Goal: Task Accomplishment & Management: Manage account settings

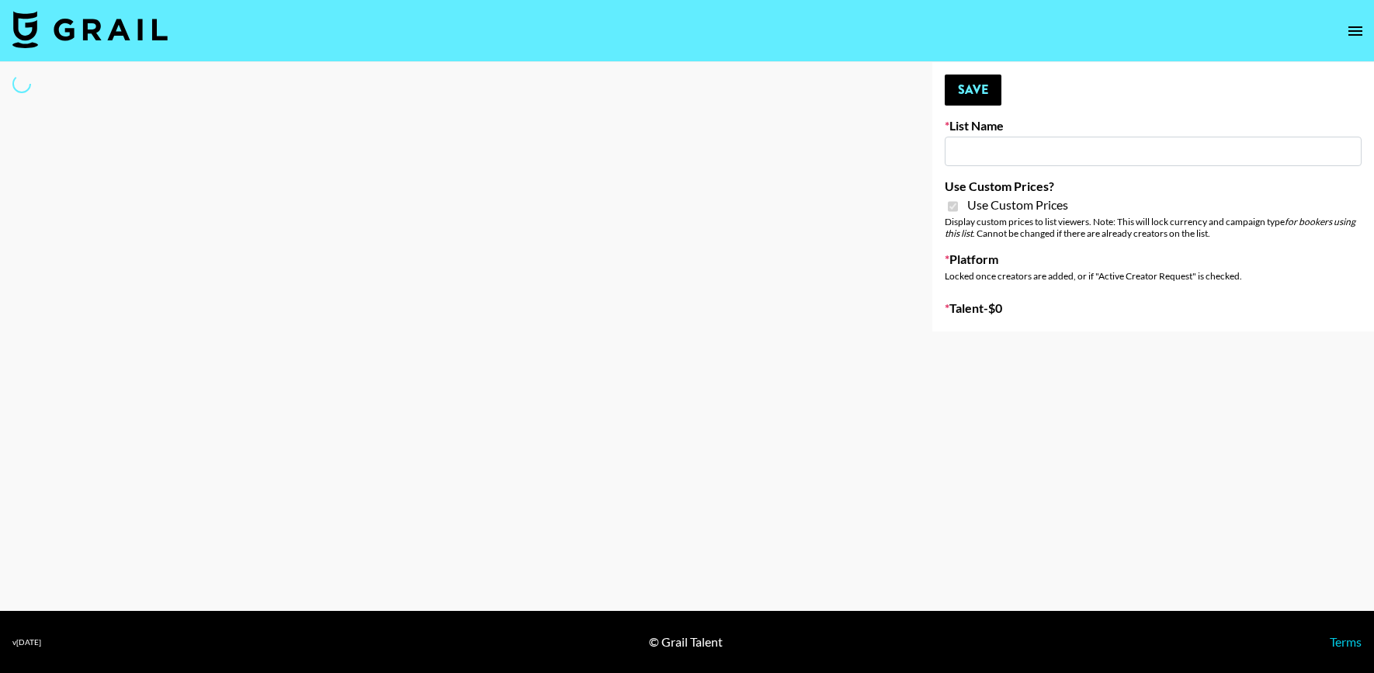
type input "Galaxy Lamps"
checkbox input "true"
select select "Brand"
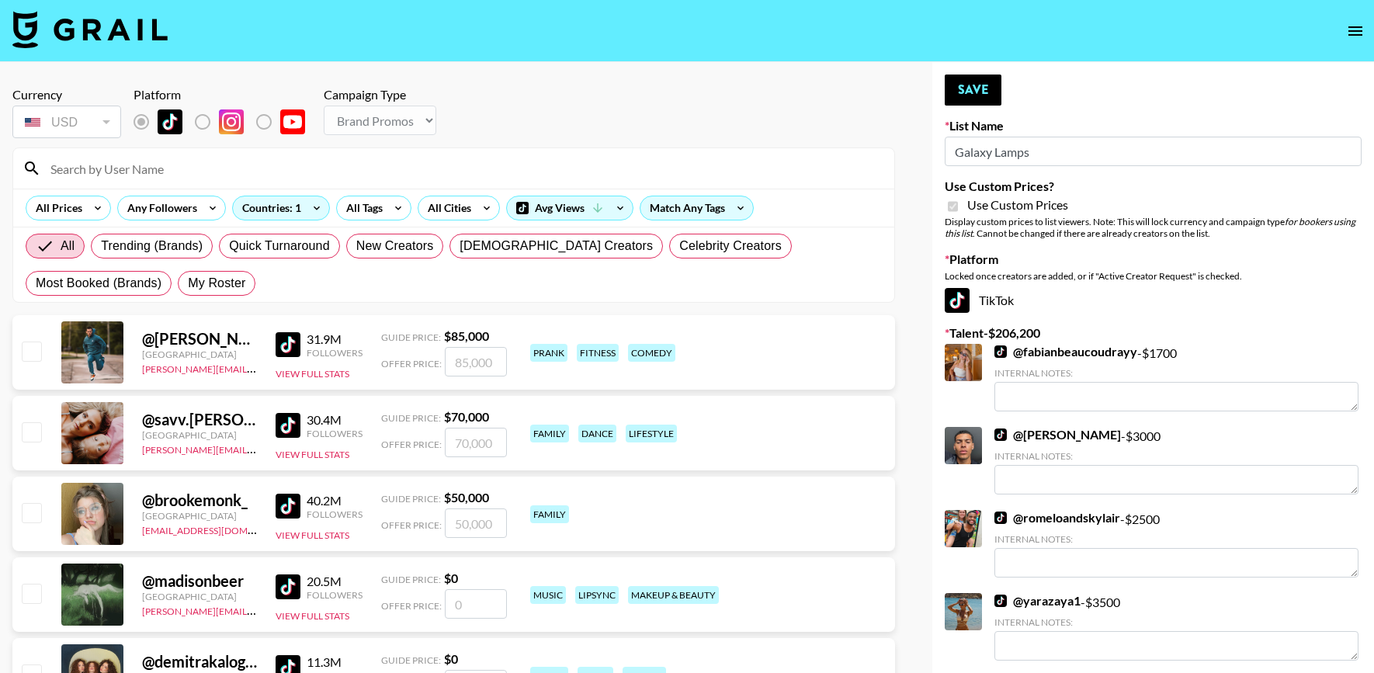
click at [453, 168] on input at bounding box center [463, 168] width 844 height 25
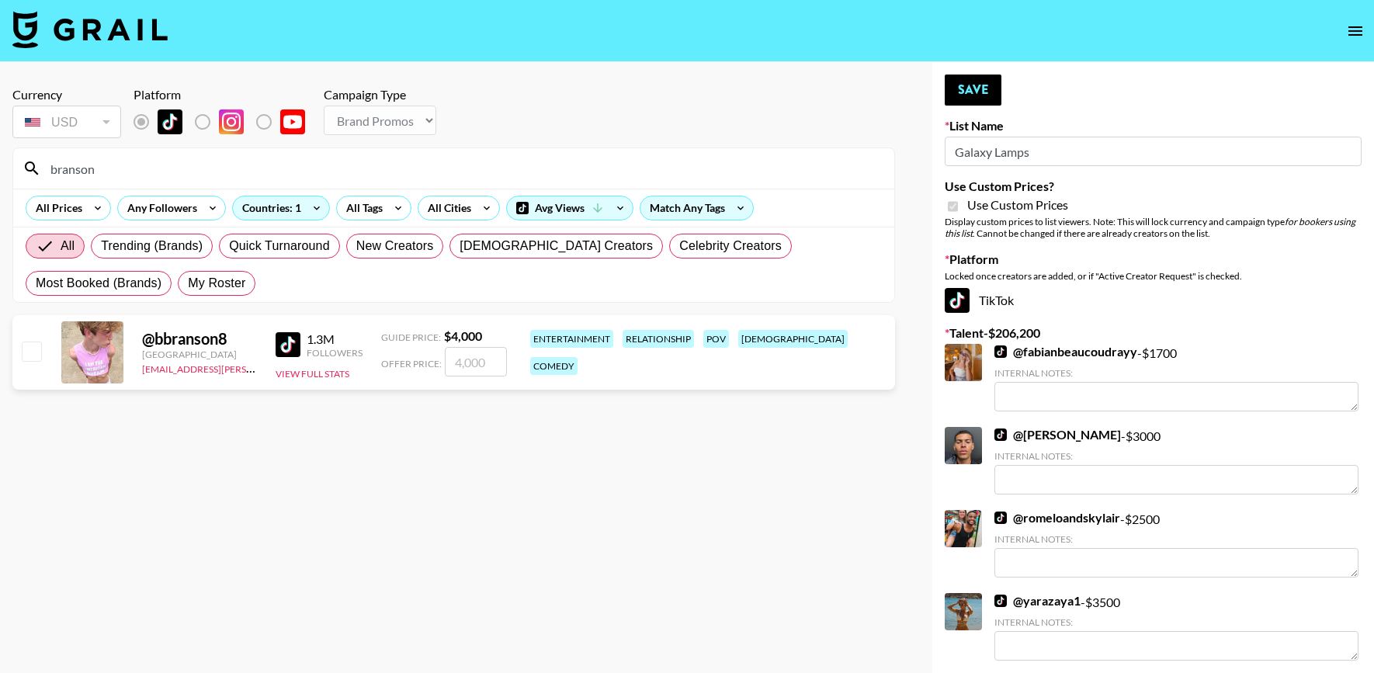
type input "branson"
click at [28, 339] on div at bounding box center [31, 352] width 24 height 26
click at [28, 342] on input "checkbox" at bounding box center [31, 351] width 19 height 19
checkbox input "true"
type input "4000"
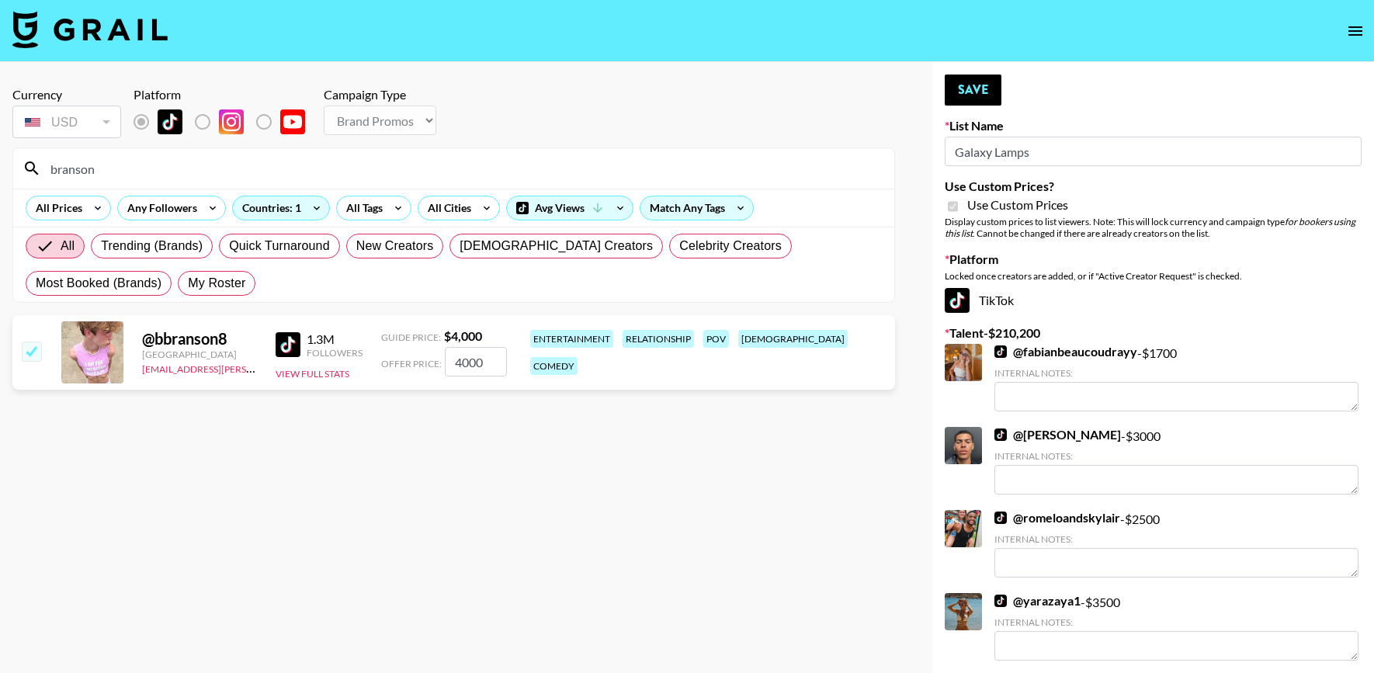
click at [1026, 608] on link "@ yarazaya1" at bounding box center [1037, 601] width 86 height 16
click at [701, 416] on section "Currency USD USD ​ Platform Campaign Type Choose Type... Song Promos Brand Prom…" at bounding box center [453, 349] width 883 height 549
click at [966, 92] on button "Save" at bounding box center [973, 90] width 57 height 31
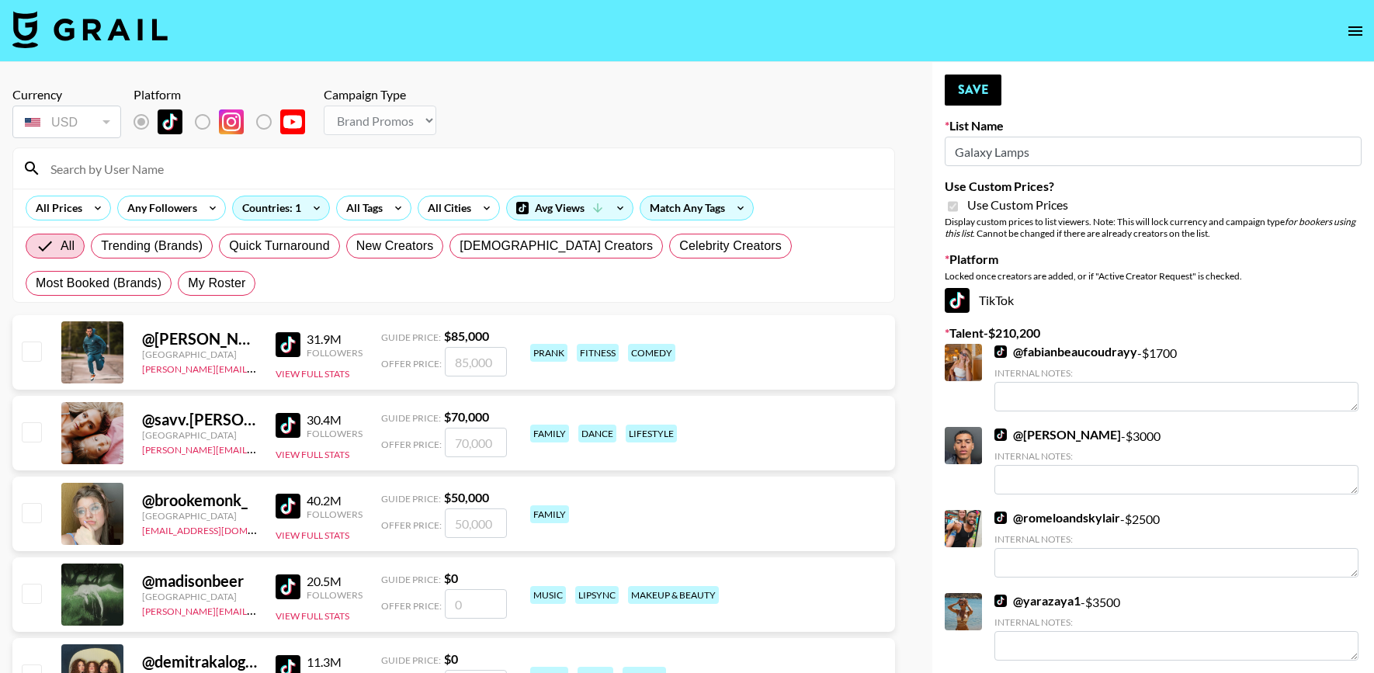
click at [536, 171] on input at bounding box center [463, 168] width 844 height 25
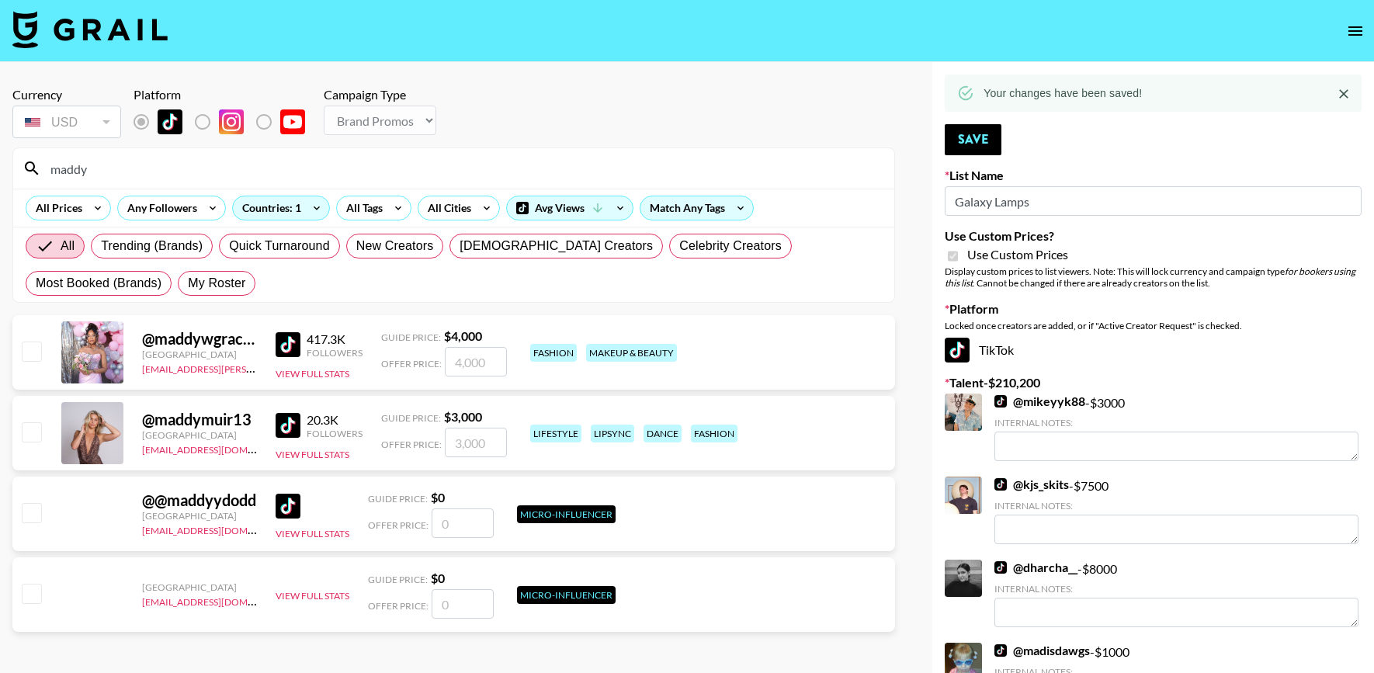
type input "maddy"
click at [19, 352] on div at bounding box center [31, 352] width 24 height 26
click at [29, 349] on input "checkbox" at bounding box center [31, 351] width 19 height 19
checkbox input "true"
type input "4000"
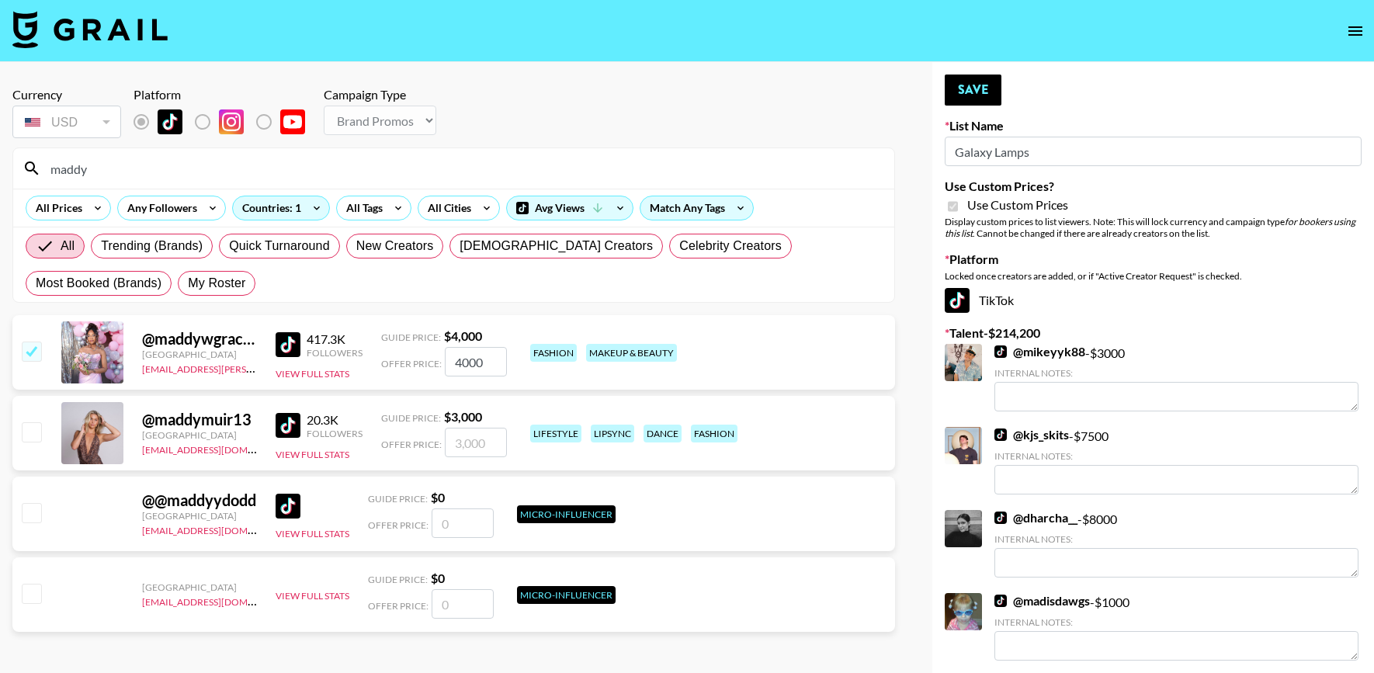
click at [474, 373] on input "4000" at bounding box center [476, 361] width 62 height 29
click at [462, 366] on input "4000" at bounding box center [476, 361] width 62 height 29
checkbox input "false"
type input "4"
checkbox input "false"
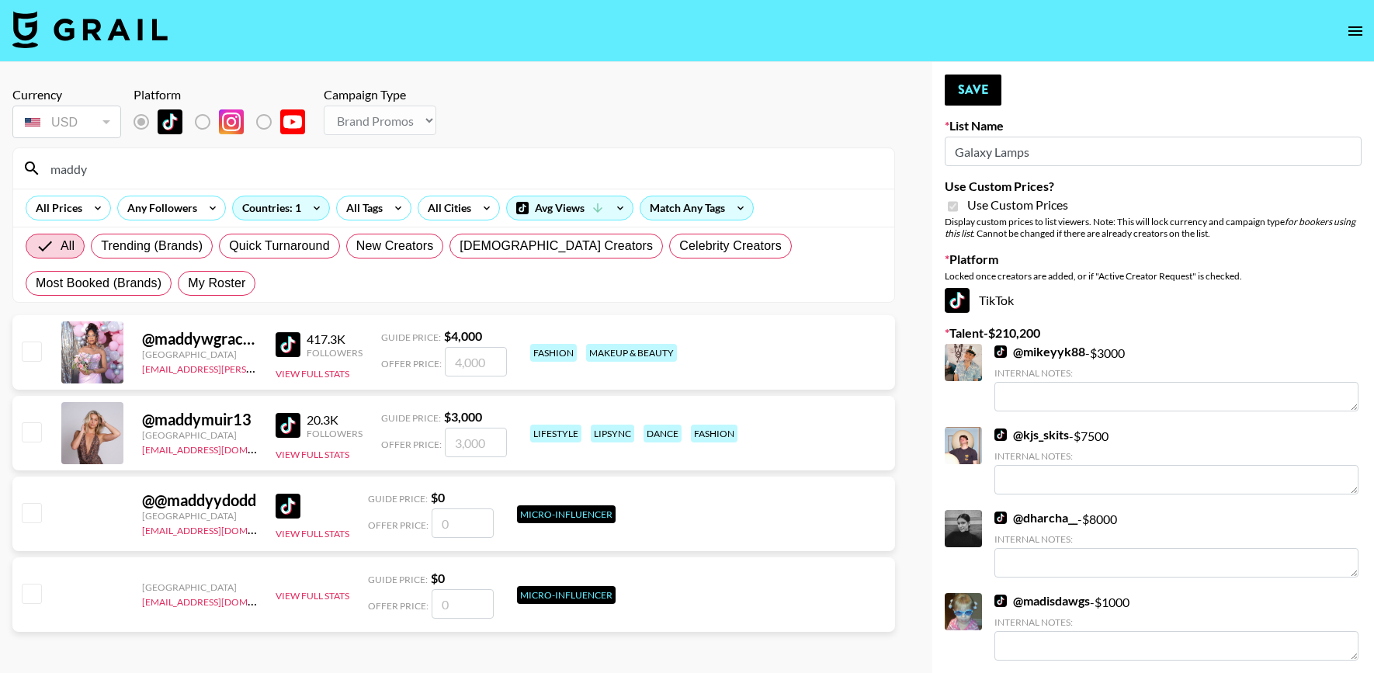
checkbox input "true"
type input "3000"
click at [979, 91] on button "Save" at bounding box center [973, 90] width 57 height 31
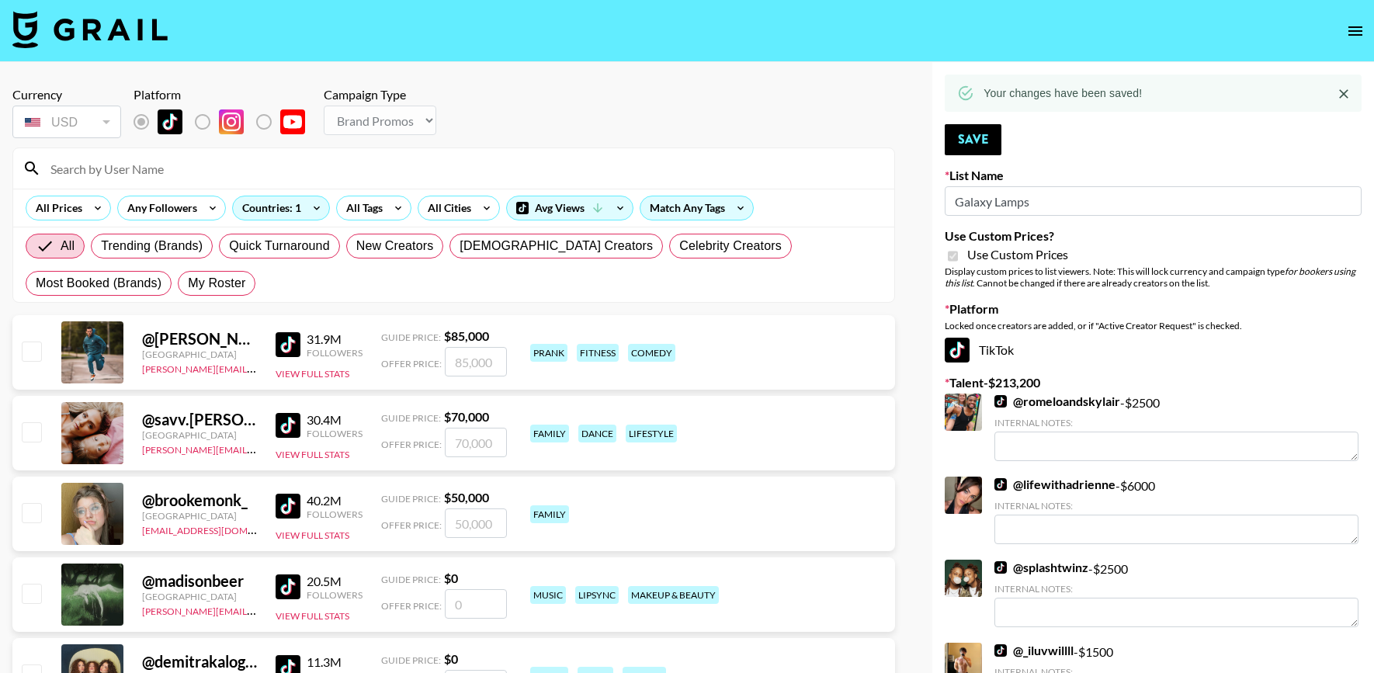
click at [400, 158] on input at bounding box center [463, 168] width 844 height 25
type input "i"
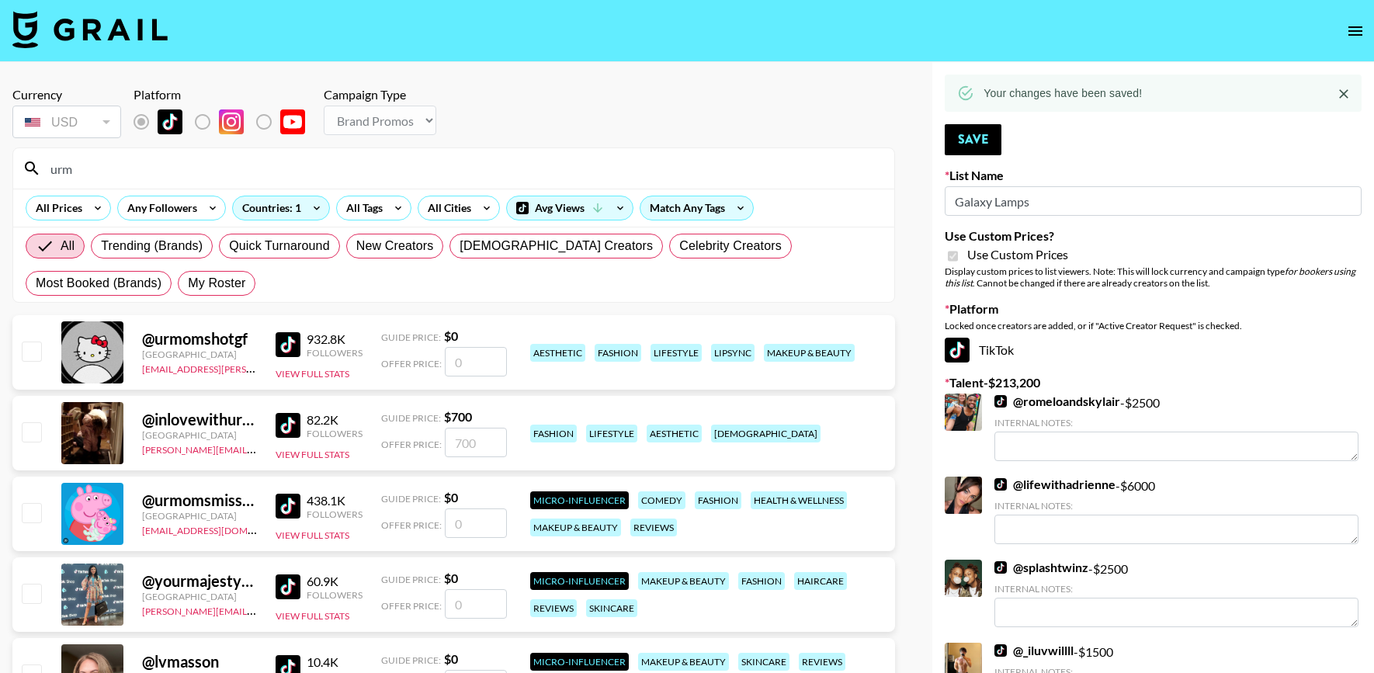
type input "urm"
click at [435, 342] on div "Guide Price: $ 0" at bounding box center [444, 336] width 126 height 16
click at [449, 352] on input "number" at bounding box center [476, 361] width 62 height 29
click at [31, 351] on input "checkbox" at bounding box center [31, 351] width 19 height 19
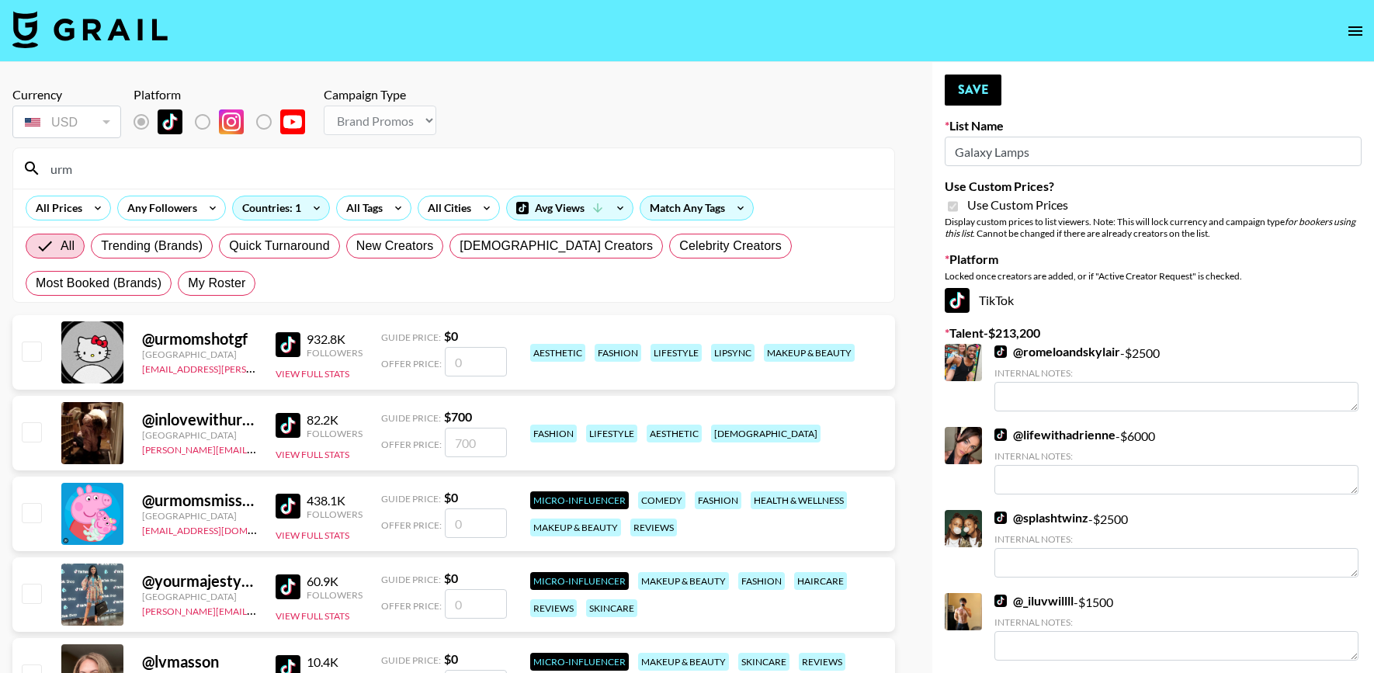
click at [478, 369] on input "number" at bounding box center [476, 361] width 62 height 29
checkbox input "true"
type input "3000"
click at [997, 87] on button "Save" at bounding box center [973, 90] width 57 height 31
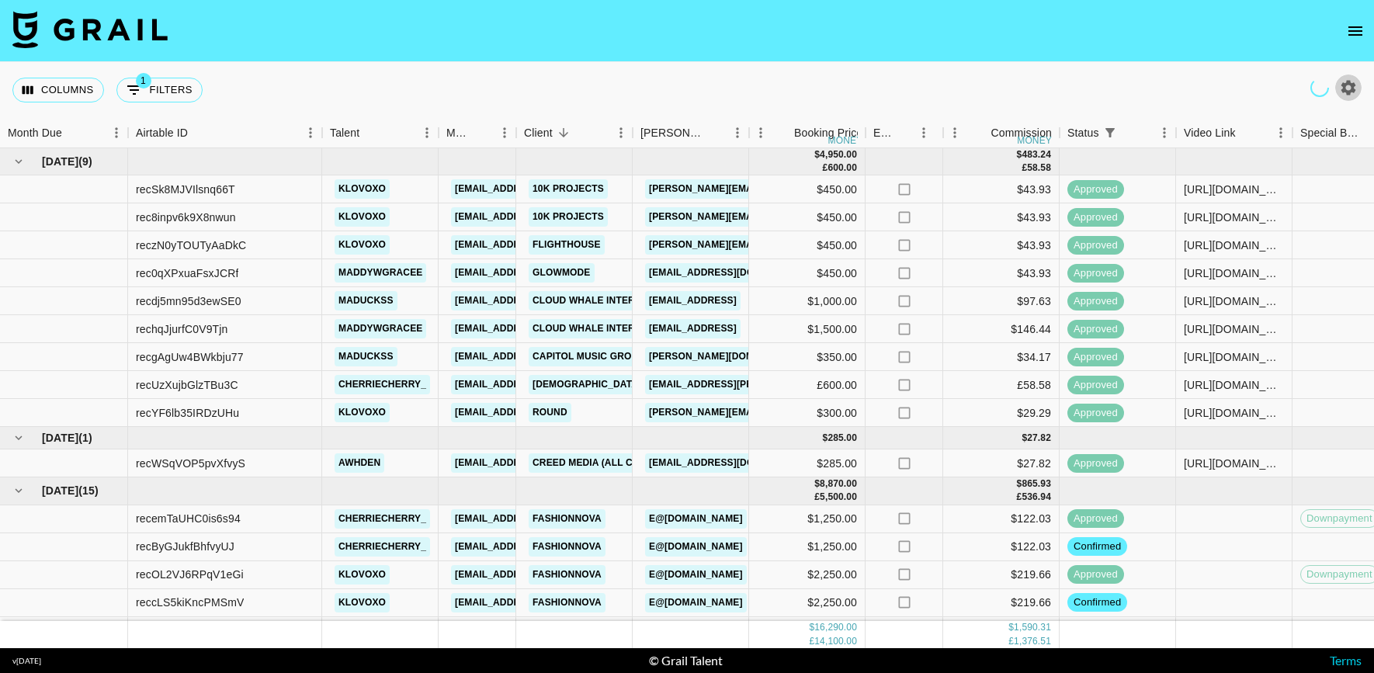
click at [1348, 83] on icon "button" at bounding box center [1348, 87] width 15 height 15
select select "[DATE]"
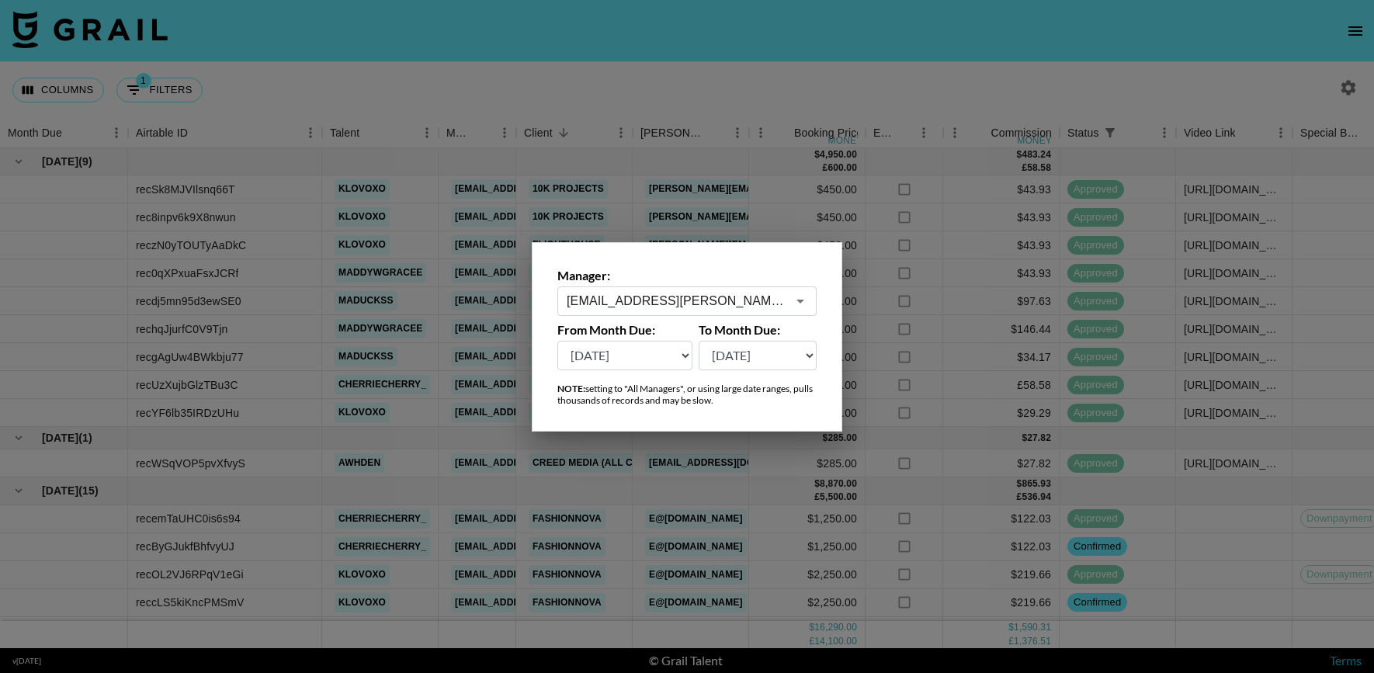
click at [281, 92] on div at bounding box center [687, 336] width 1374 height 673
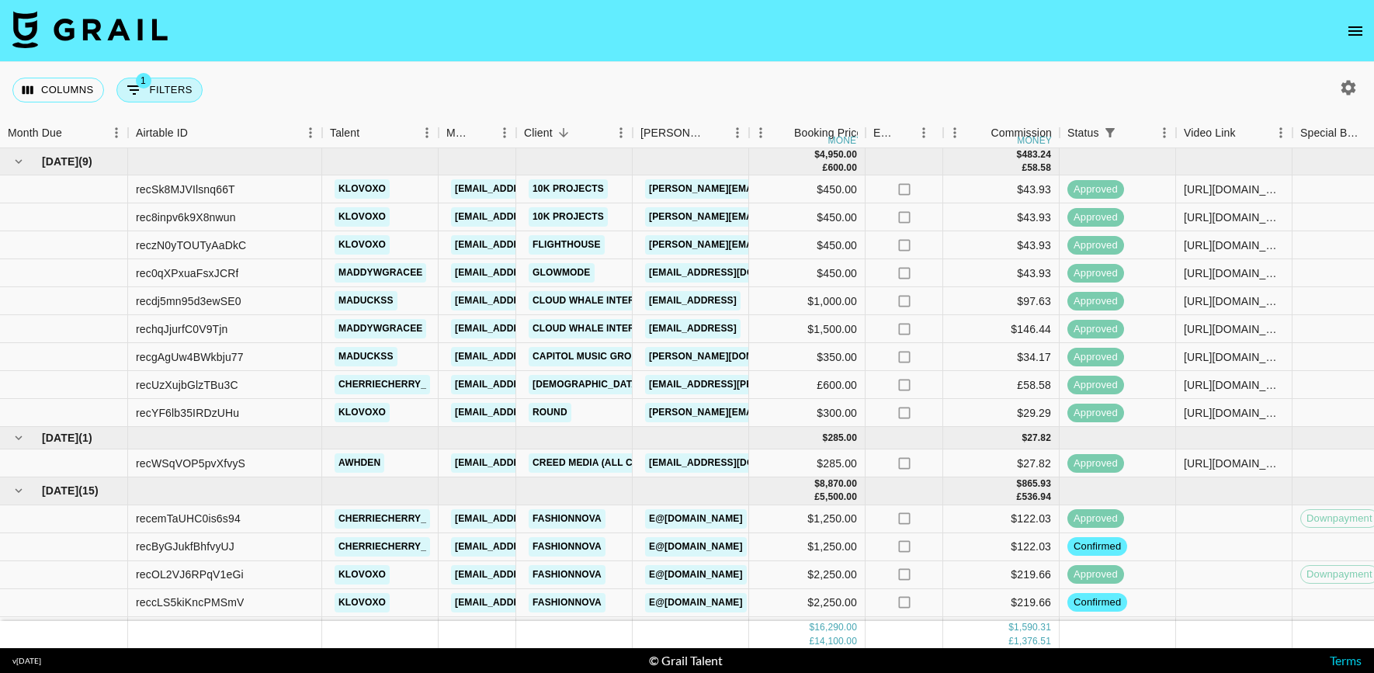
click at [159, 97] on button "1 Filters" at bounding box center [159, 90] width 86 height 25
select select "status"
select select "isAnyOf"
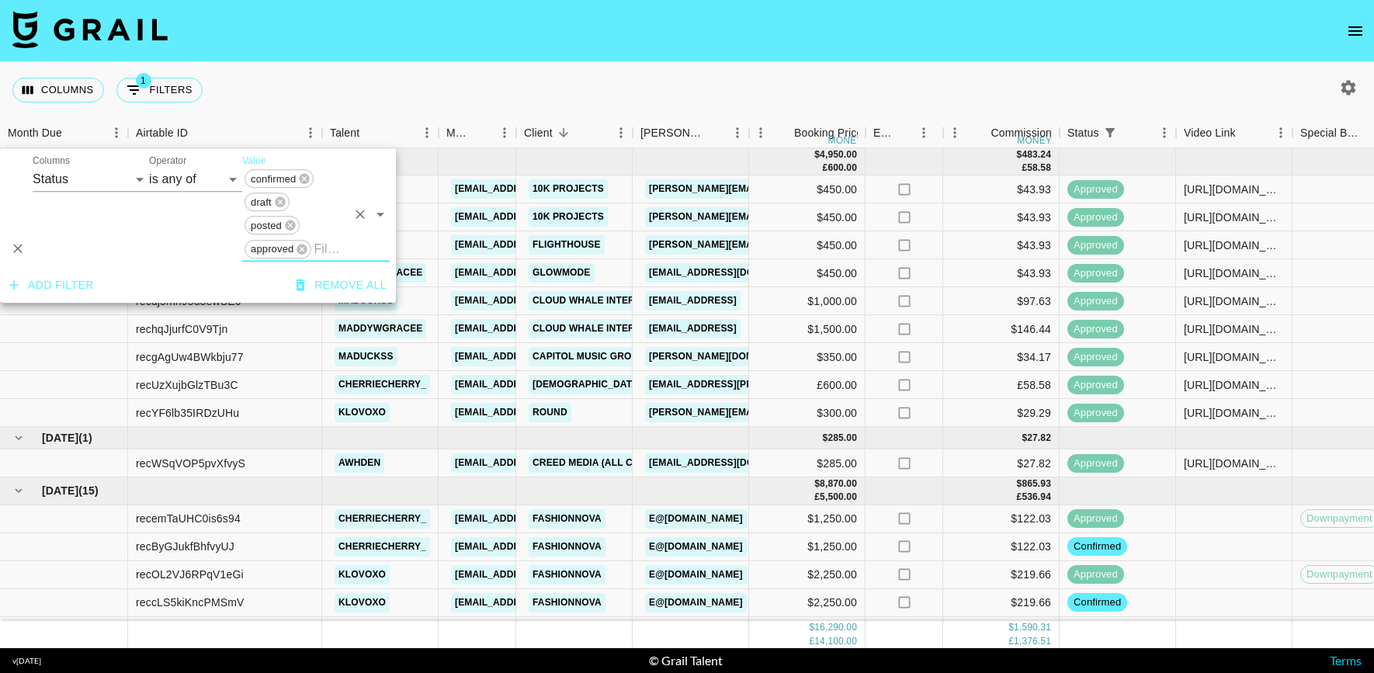
click at [55, 281] on button "Add filter" at bounding box center [51, 285] width 97 height 29
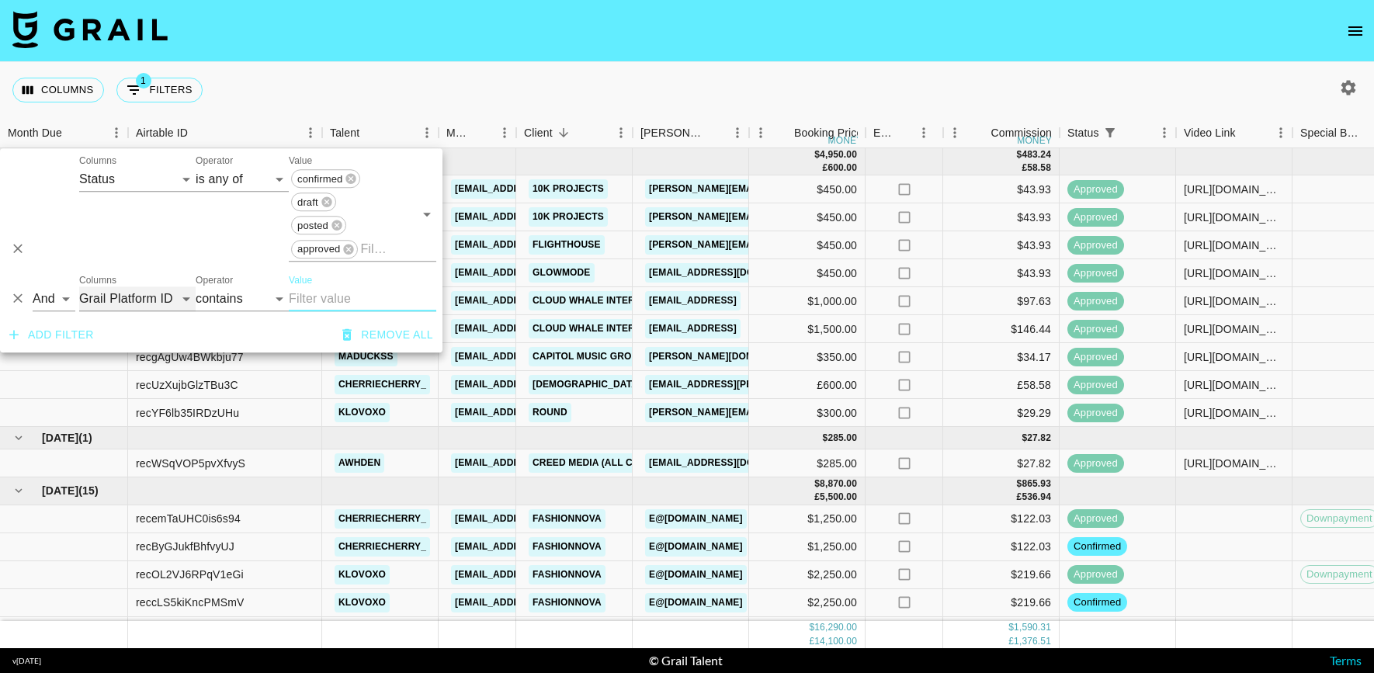
click at [111, 305] on select "Grail Platform ID Airtable ID Talent Manager Client [PERSON_NAME] Campaign (Typ…" at bounding box center [137, 298] width 116 height 25
select select "clientId"
click at [79, 286] on select "Grail Platform ID Airtable ID Talent Manager Client [PERSON_NAME] Campaign (Typ…" at bounding box center [137, 298] width 116 height 25
select select "is"
click at [309, 304] on input "Value" at bounding box center [394, 298] width 210 height 24
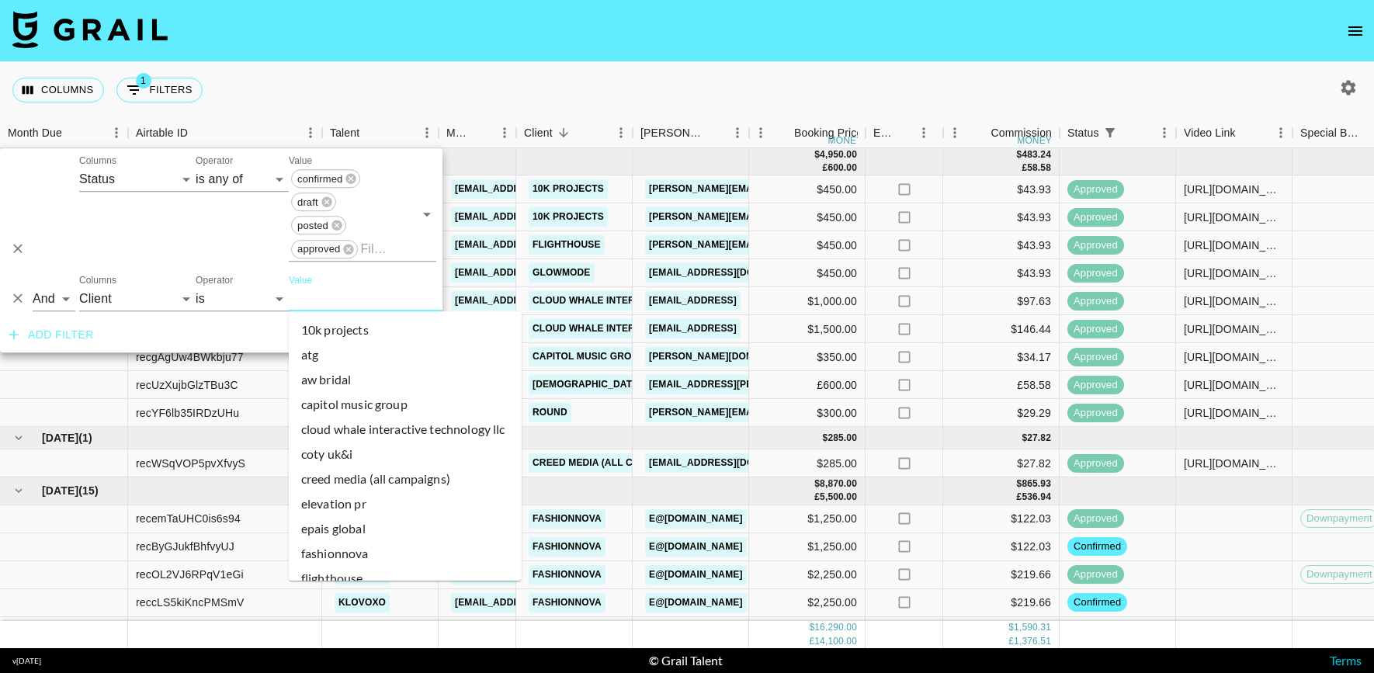
click at [326, 383] on li "aw bridal" at bounding box center [405, 379] width 233 height 25
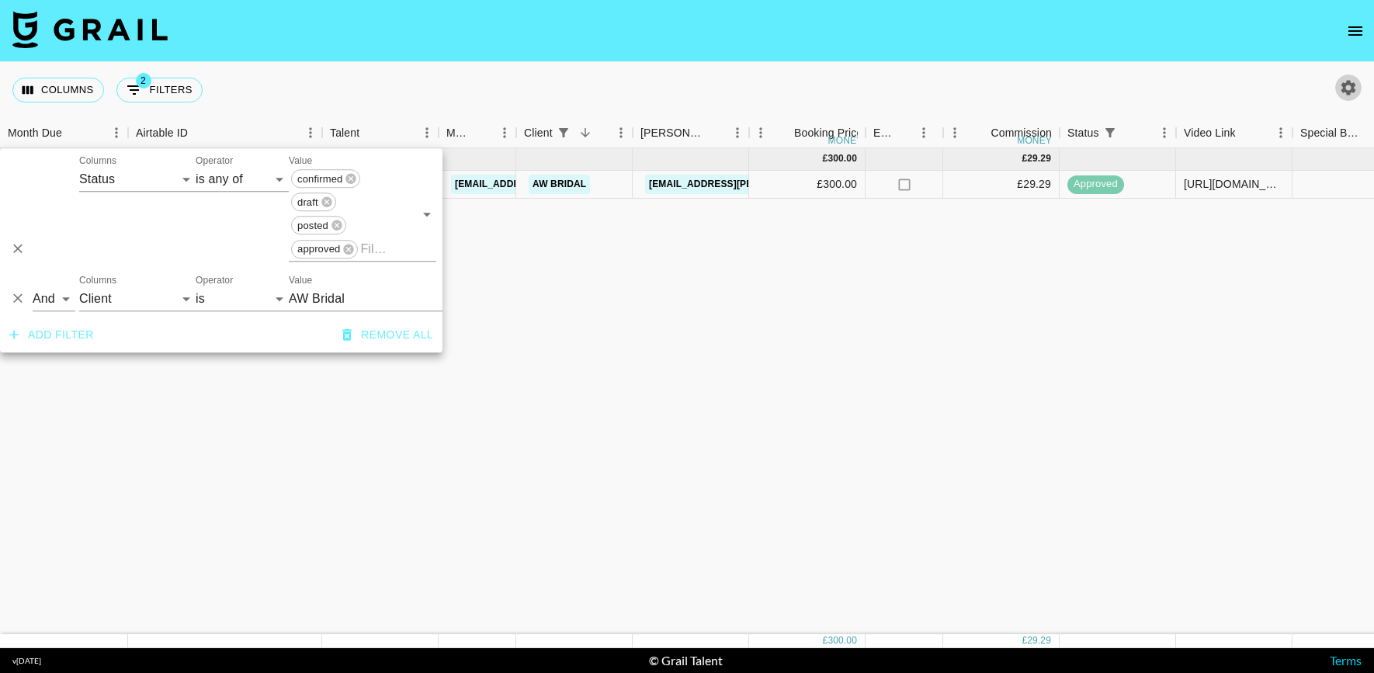
click at [1357, 88] on icon "button" at bounding box center [1348, 87] width 19 height 19
select select "[DATE]"
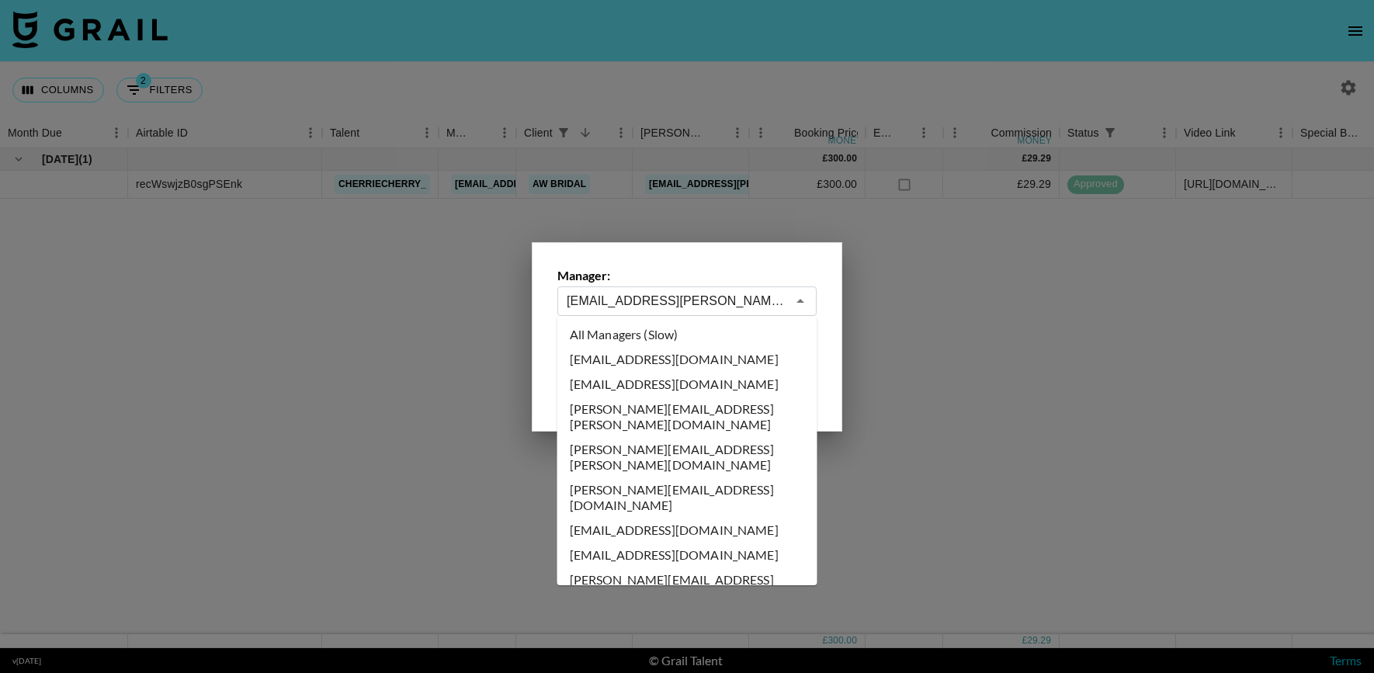
click at [636, 305] on input "[EMAIL_ADDRESS][PERSON_NAME][DOMAIN_NAME]" at bounding box center [677, 301] width 220 height 18
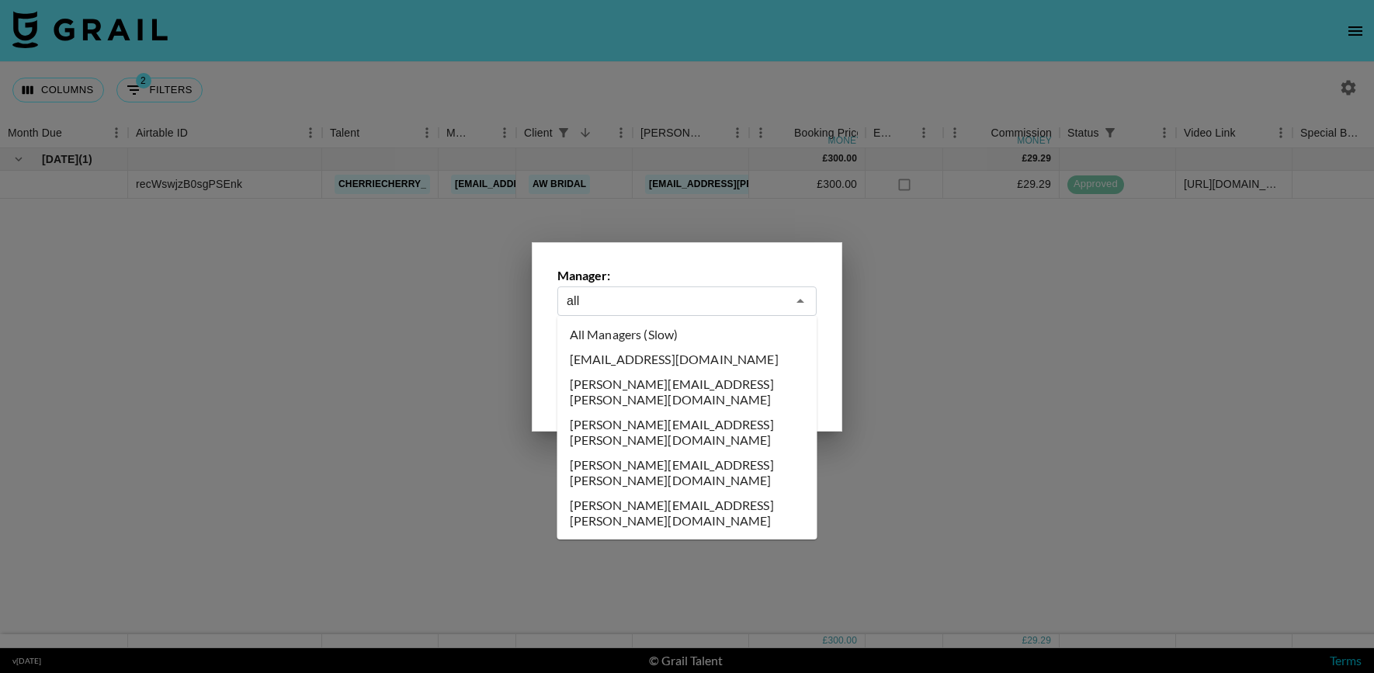
click at [622, 345] on li "All Managers (Slow)" at bounding box center [687, 334] width 260 height 25
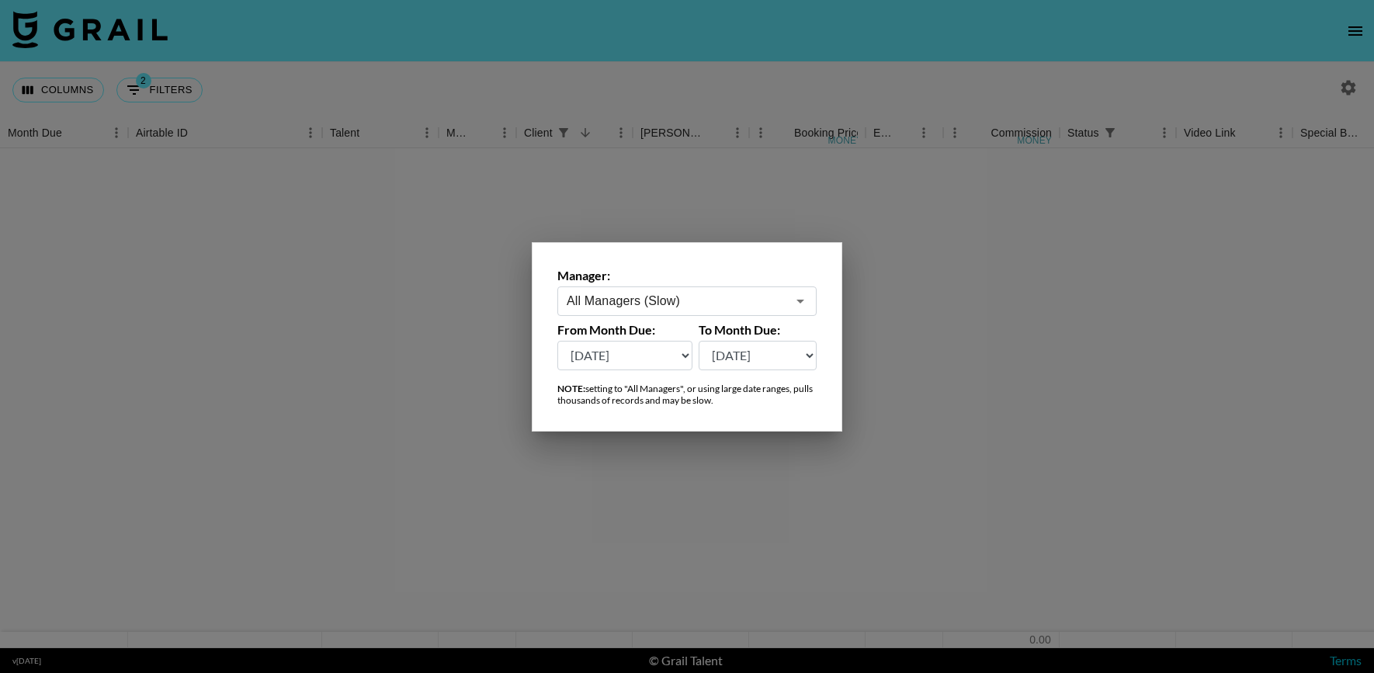
type input "All Managers (Slow)"
click at [152, 90] on div at bounding box center [687, 336] width 1374 height 673
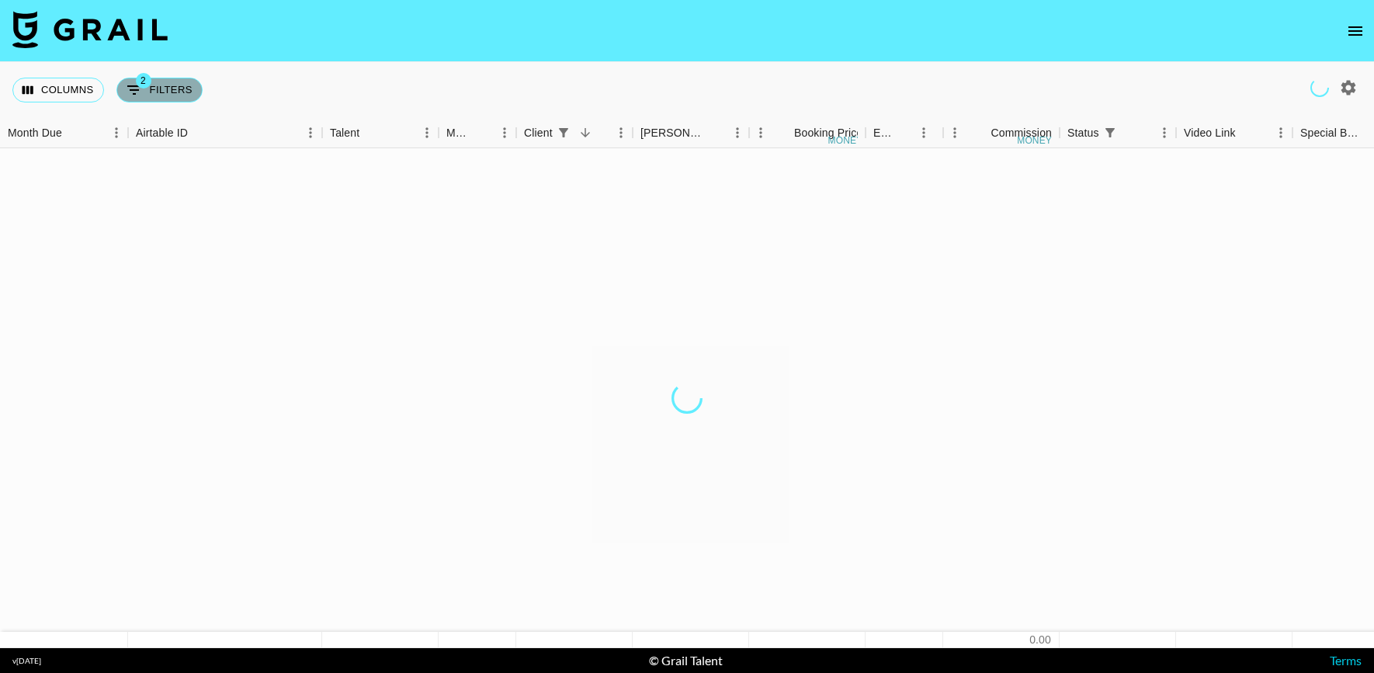
click at [168, 93] on button "2 Filters" at bounding box center [159, 90] width 86 height 25
select select "status"
select select "isAnyOf"
select select "clientId"
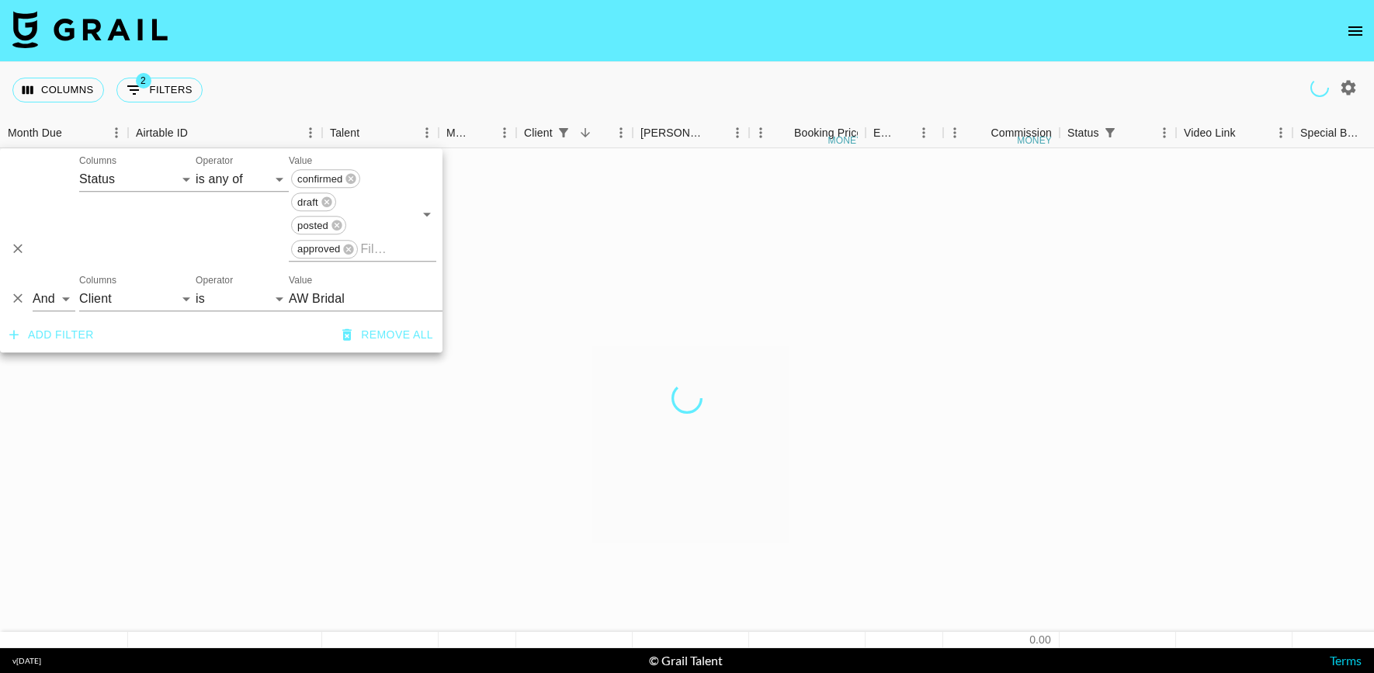
click at [326, 294] on input "AW Bridal" at bounding box center [383, 298] width 189 height 24
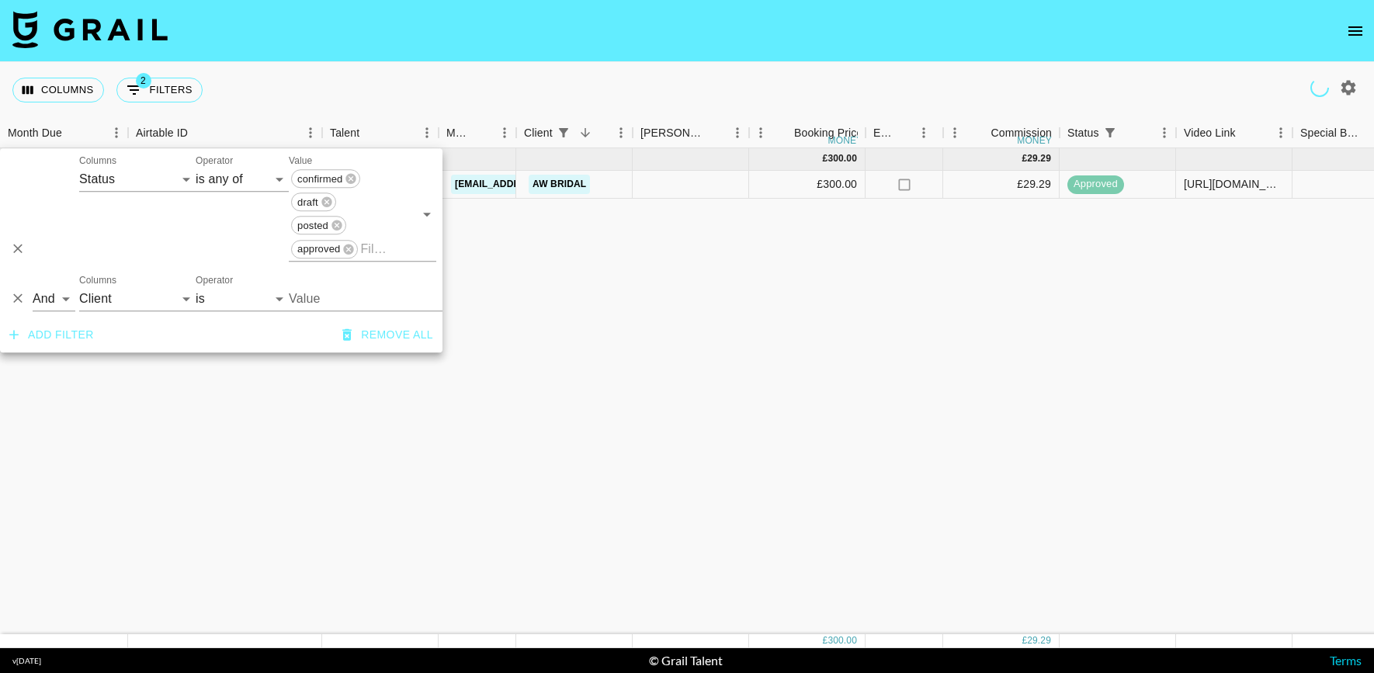
click at [326, 294] on input "Value" at bounding box center [383, 298] width 189 height 24
type input "soap"
click at [321, 302] on input "Value" at bounding box center [383, 298] width 189 height 24
type input "so"
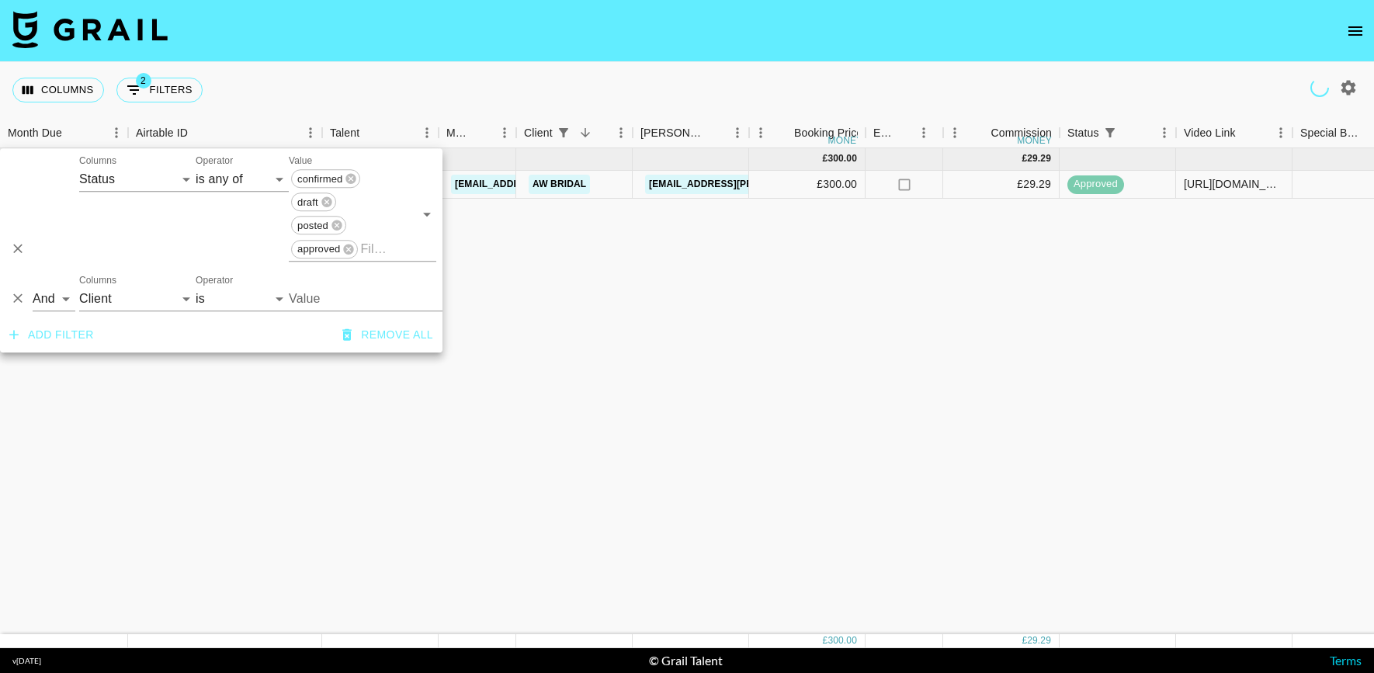
click at [317, 307] on input "Value" at bounding box center [383, 298] width 189 height 24
type input "soap"
click at [317, 307] on input "AW Bridal" at bounding box center [383, 298] width 189 height 24
click at [326, 364] on li "soapbox" at bounding box center [405, 354] width 233 height 25
type input "Soapbox"
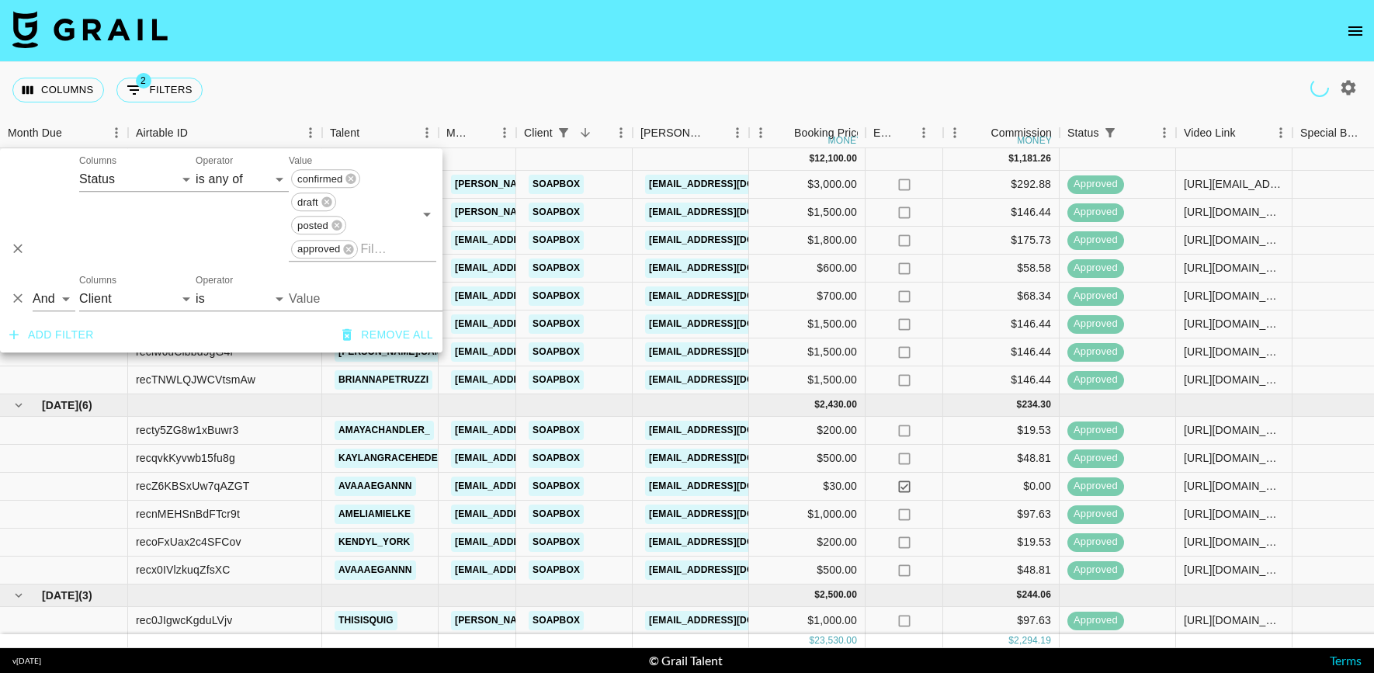
type input "Soapbox"
click at [681, 53] on nav at bounding box center [687, 31] width 1374 height 62
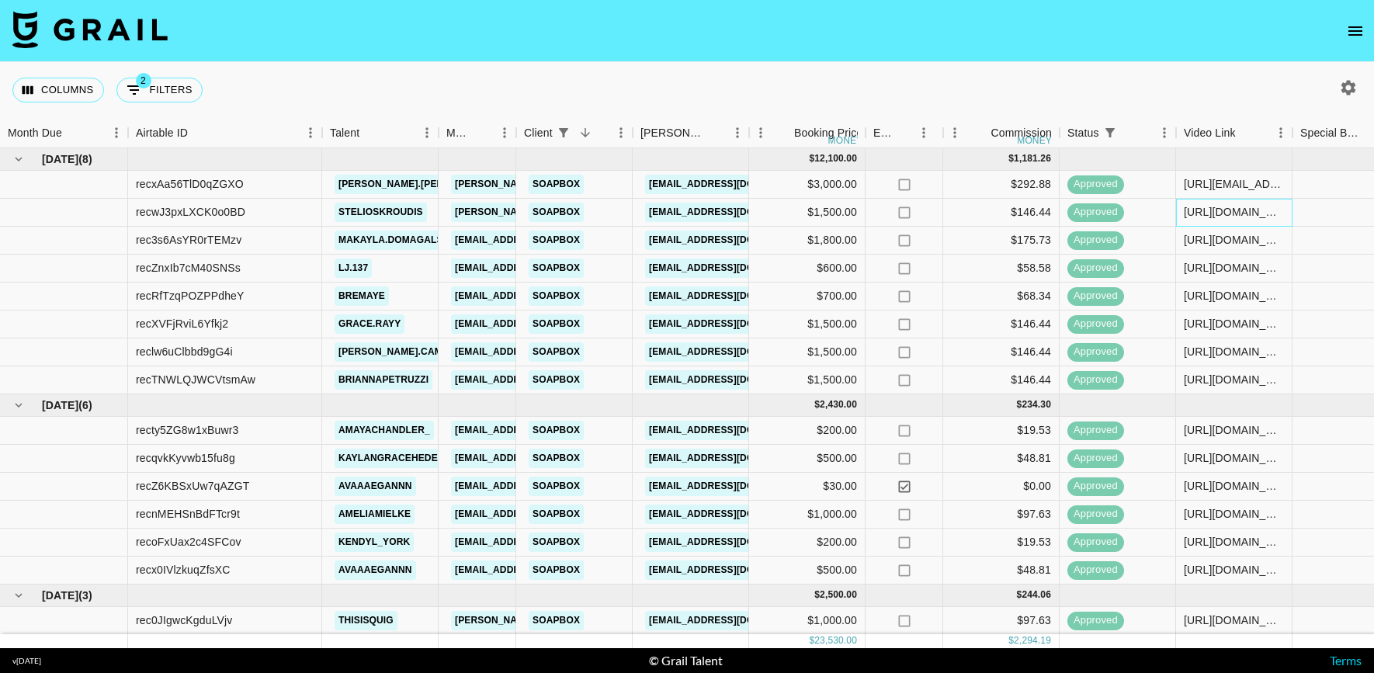
click at [1234, 214] on div "[URL][DOMAIN_NAME]" at bounding box center [1234, 212] width 100 height 16
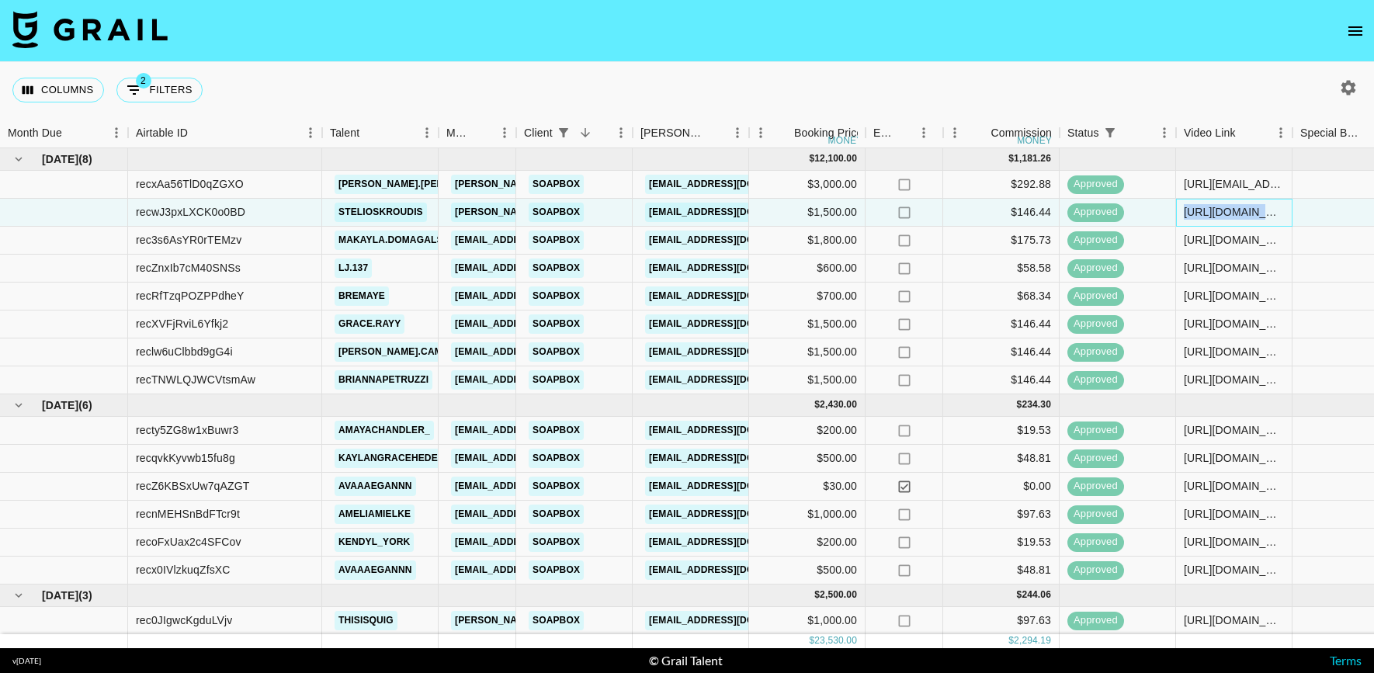
click at [1234, 214] on div "[URL][DOMAIN_NAME]" at bounding box center [1234, 212] width 100 height 16
copy div "[URL][DOMAIN_NAME]"
click at [1219, 262] on div "[URL][DOMAIN_NAME]" at bounding box center [1234, 268] width 100 height 16
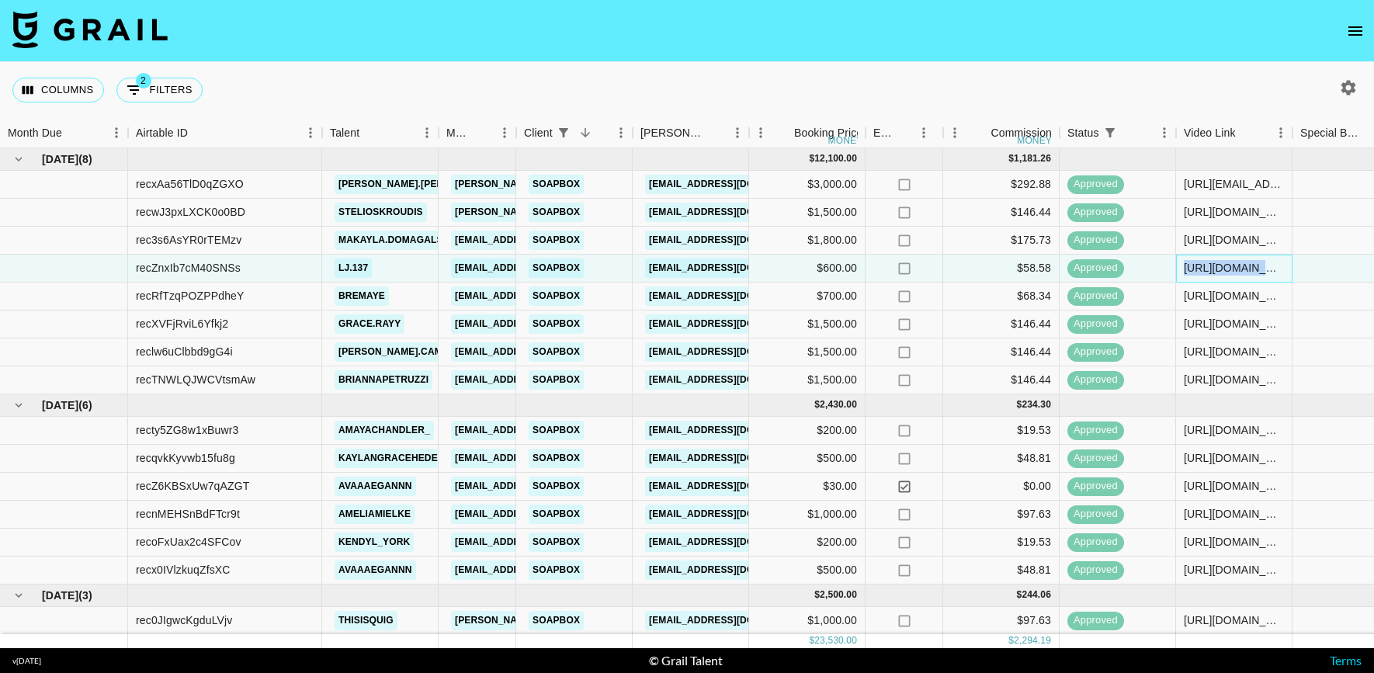
click at [1219, 262] on div "[URL][DOMAIN_NAME]" at bounding box center [1234, 268] width 100 height 16
copy div "[URL][DOMAIN_NAME]"
click at [1206, 507] on div "[URL][DOMAIN_NAME]" at bounding box center [1234, 514] width 100 height 16
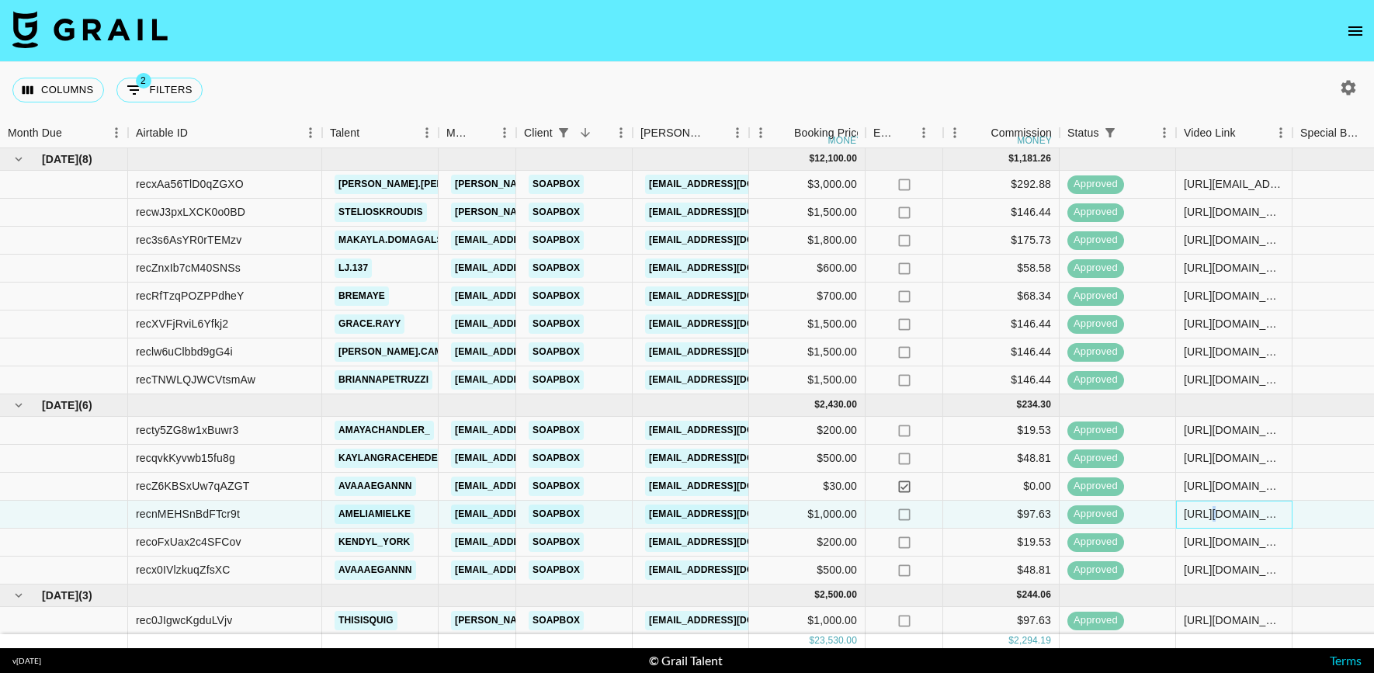
click at [1206, 507] on div "[URL][DOMAIN_NAME]" at bounding box center [1234, 514] width 100 height 16
copy div "[URL][DOMAIN_NAME]"
click at [1232, 217] on div "[URL][DOMAIN_NAME]" at bounding box center [1234, 212] width 100 height 16
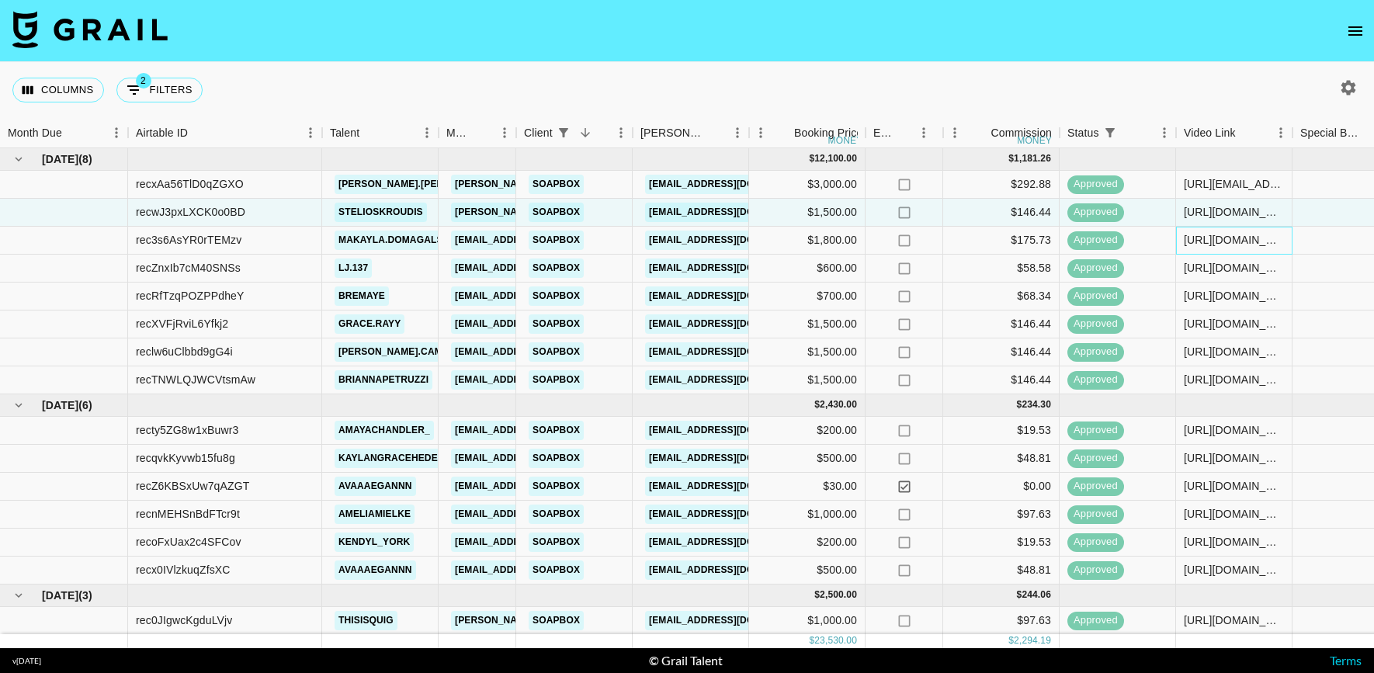
click at [1234, 244] on div "[URL][DOMAIN_NAME][DOMAIN_NAME]" at bounding box center [1234, 240] width 100 height 16
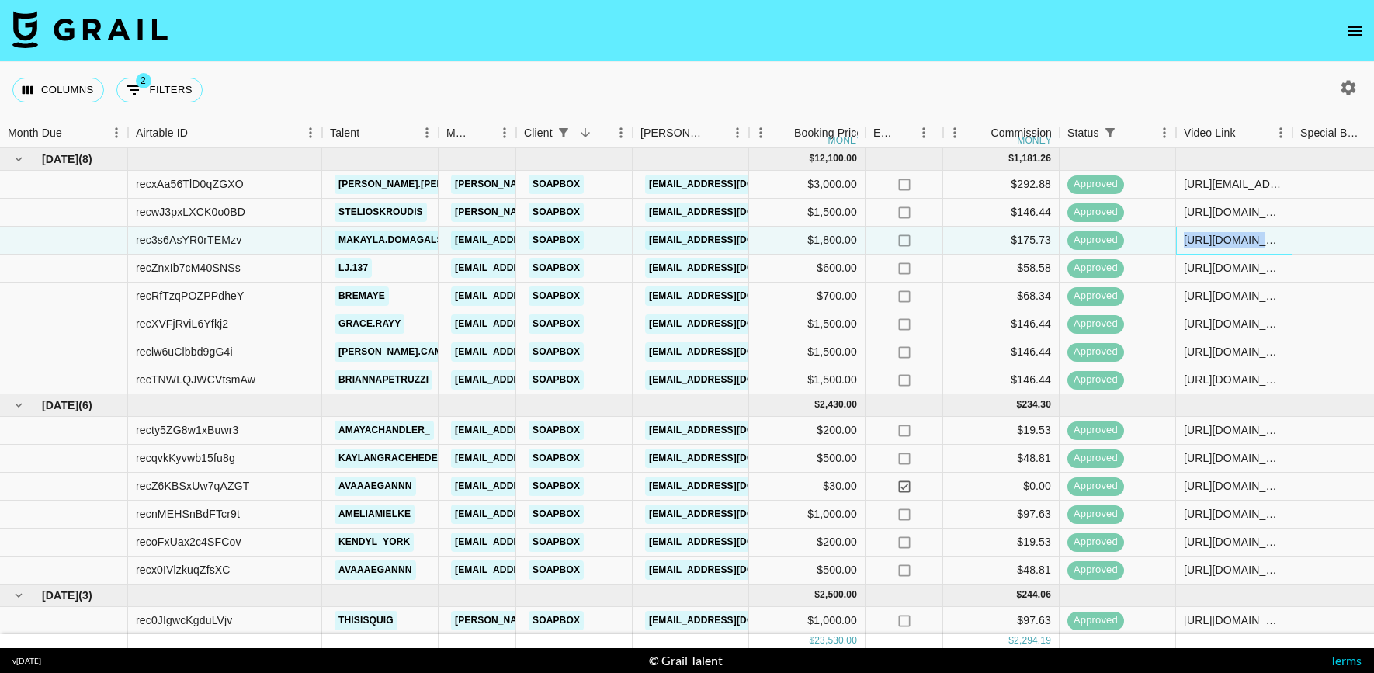
click at [1234, 244] on div "[URL][DOMAIN_NAME][DOMAIN_NAME]" at bounding box center [1234, 240] width 100 height 16
copy div "[URL][DOMAIN_NAME][DOMAIN_NAME]"
click at [1218, 208] on div "[URL][DOMAIN_NAME]" at bounding box center [1234, 212] width 100 height 16
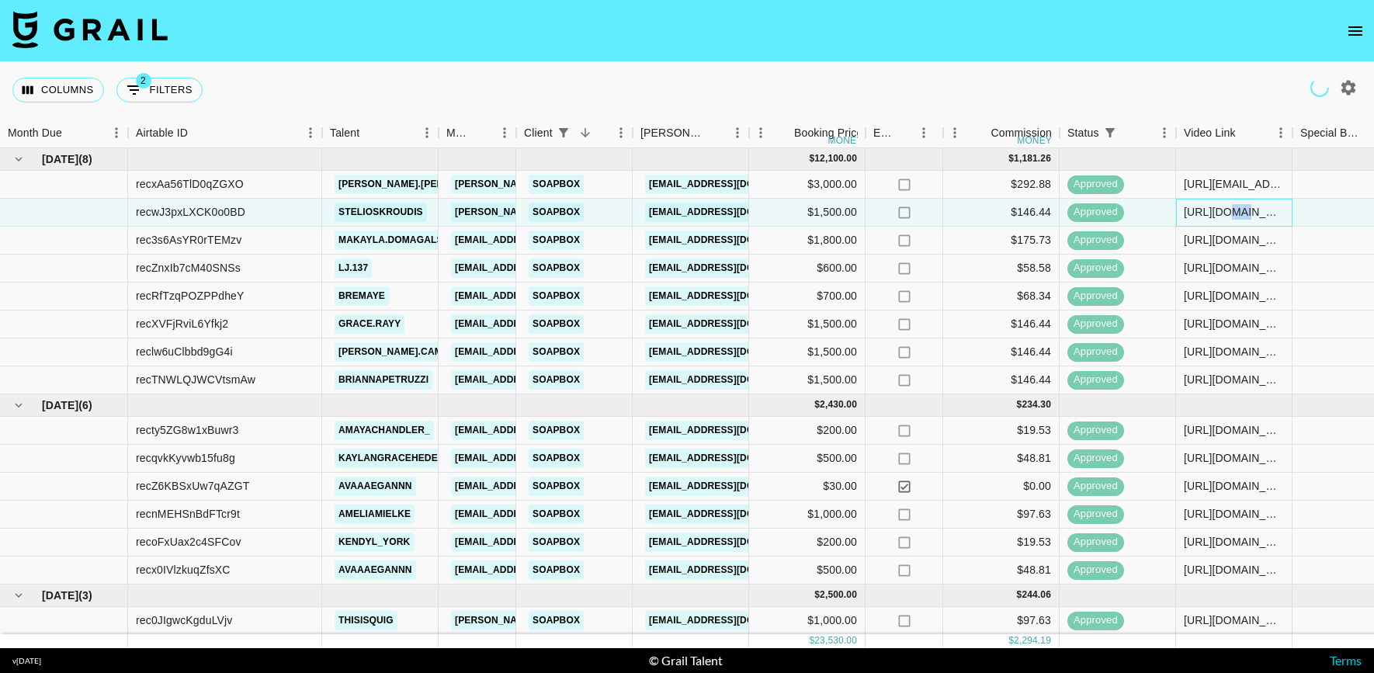
click at [1218, 208] on div "[URL][DOMAIN_NAME]" at bounding box center [1234, 212] width 100 height 16
copy div "[URL][DOMAIN_NAME]"
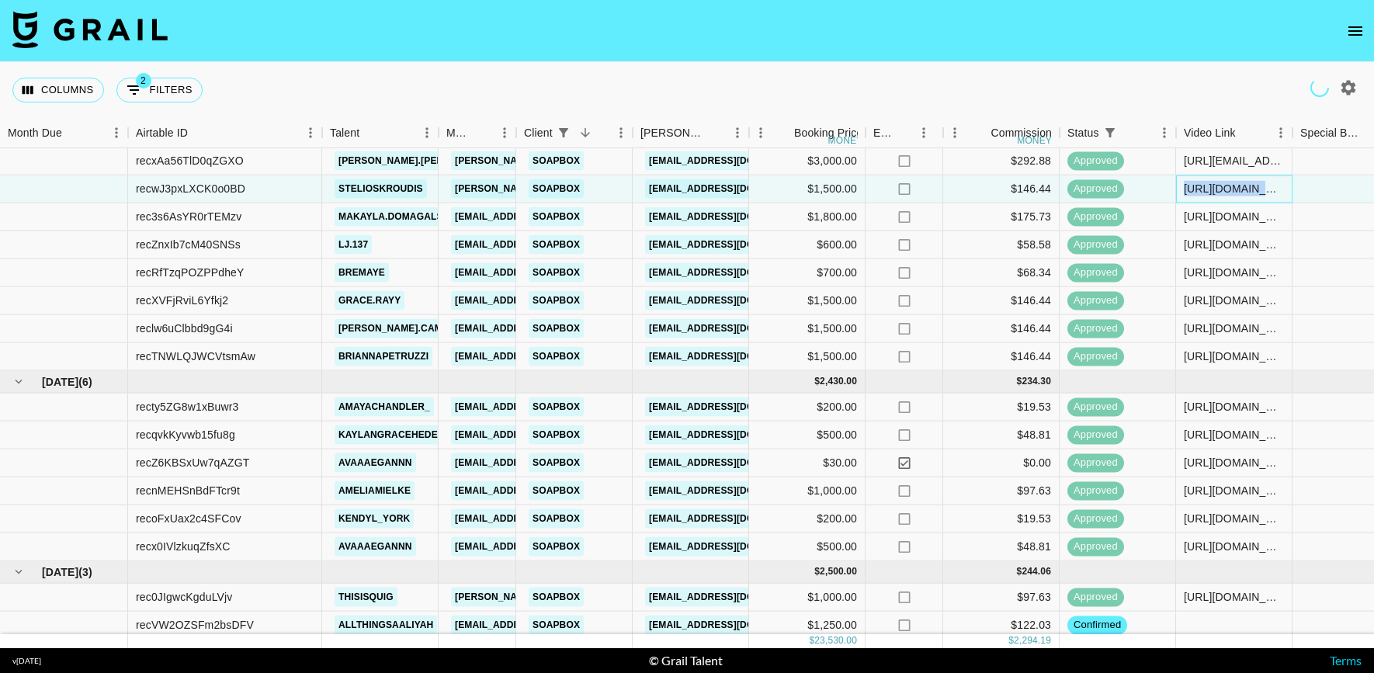
scroll to position [6, 0]
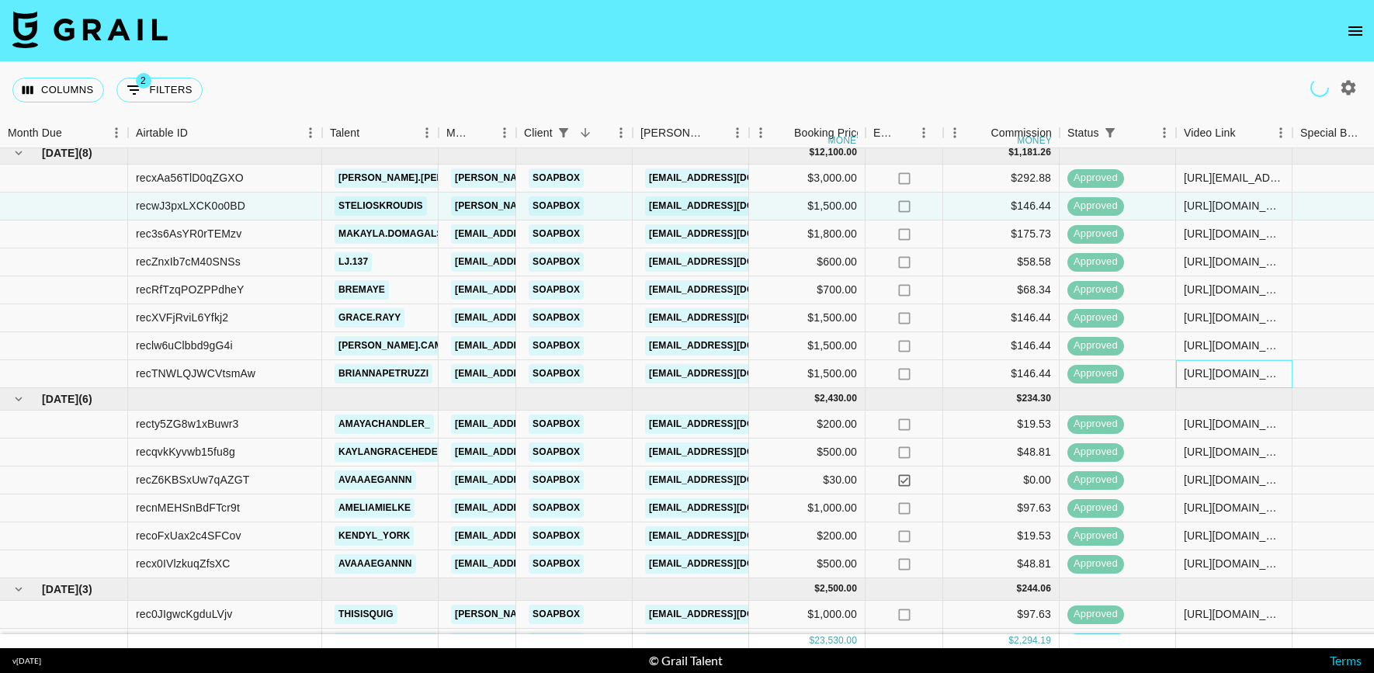
click at [1209, 366] on div "[URL][DOMAIN_NAME]" at bounding box center [1234, 374] width 100 height 16
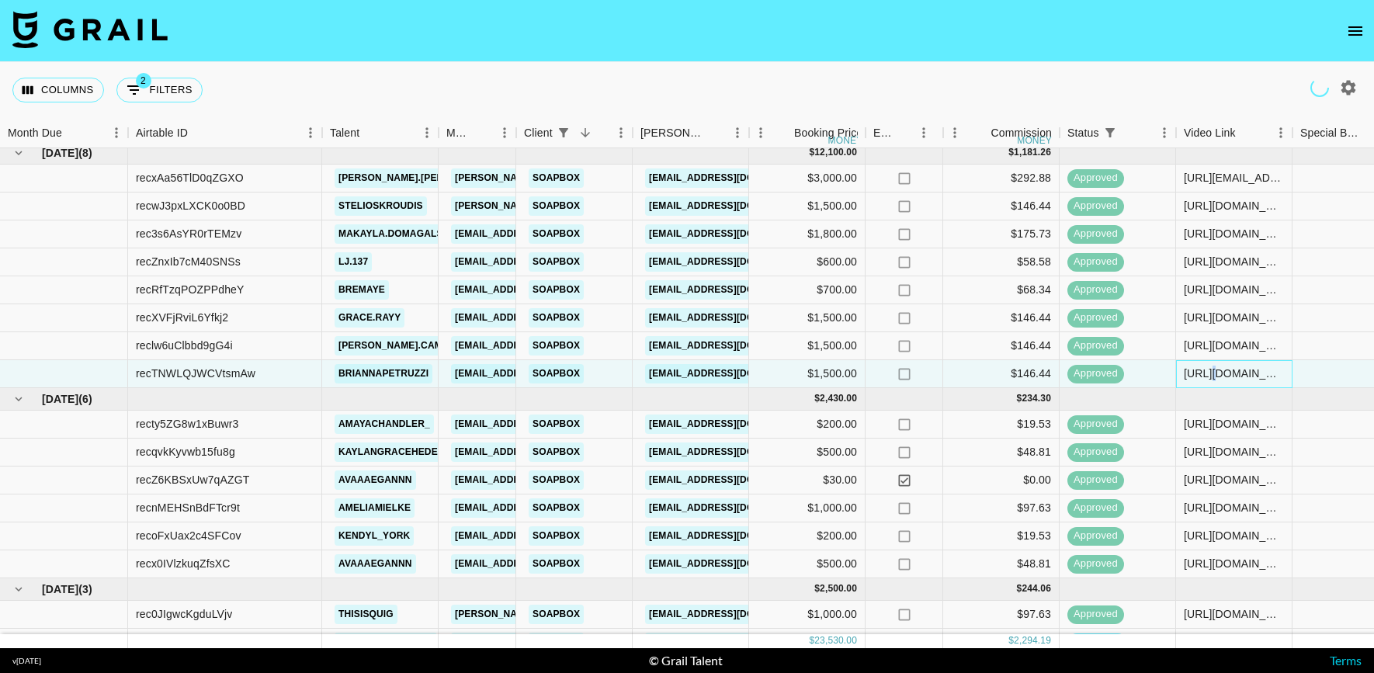
click at [1209, 366] on div "[URL][DOMAIN_NAME]" at bounding box center [1234, 374] width 100 height 16
copy div "[URL][DOMAIN_NAME]"
click at [1363, 29] on icon "open drawer" at bounding box center [1355, 31] width 19 height 19
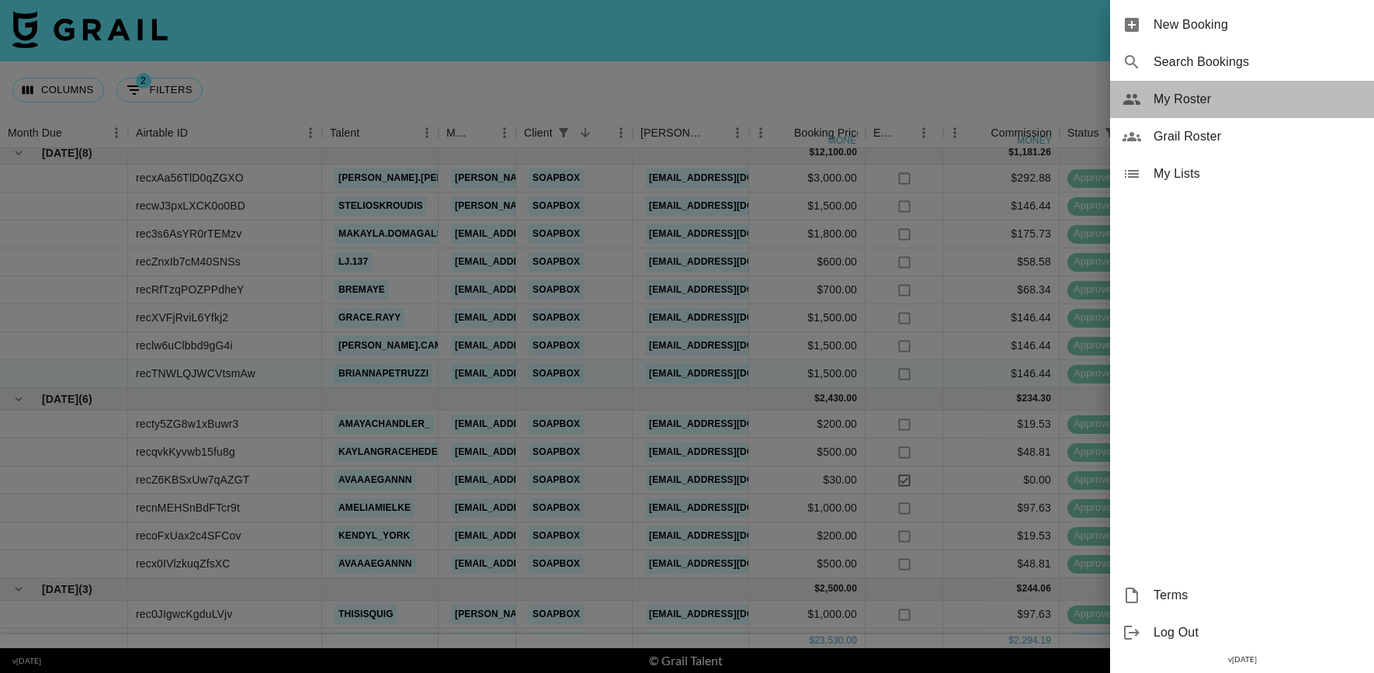
click at [1210, 106] on span "My Roster" at bounding box center [1257, 99] width 208 height 19
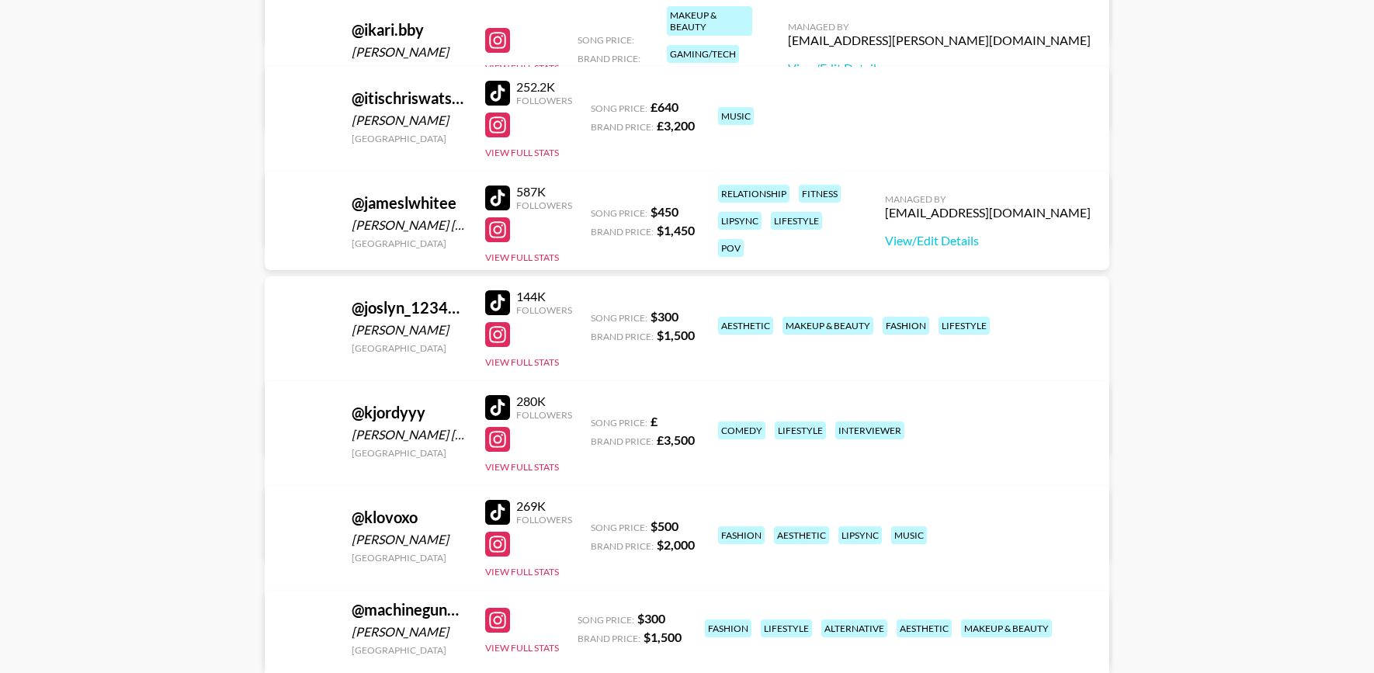
scroll to position [1420, 0]
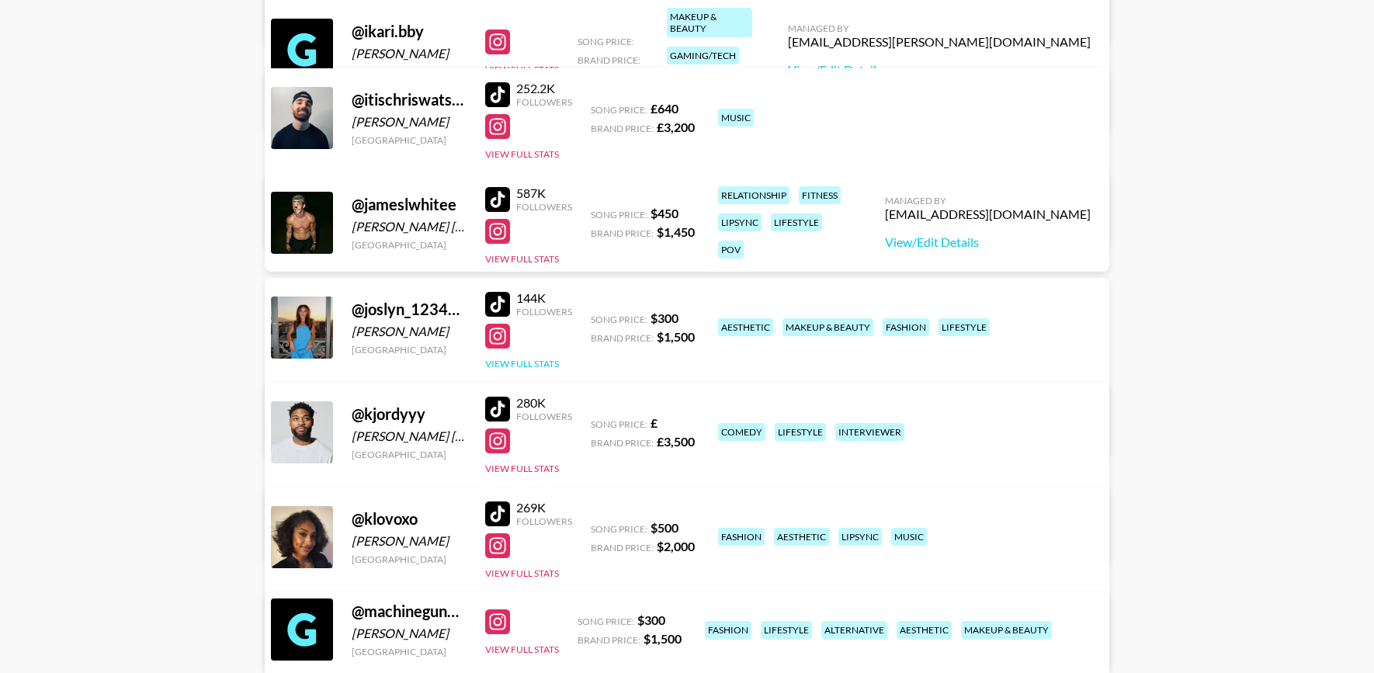
click at [541, 358] on button "View Full Stats" at bounding box center [522, 364] width 74 height 12
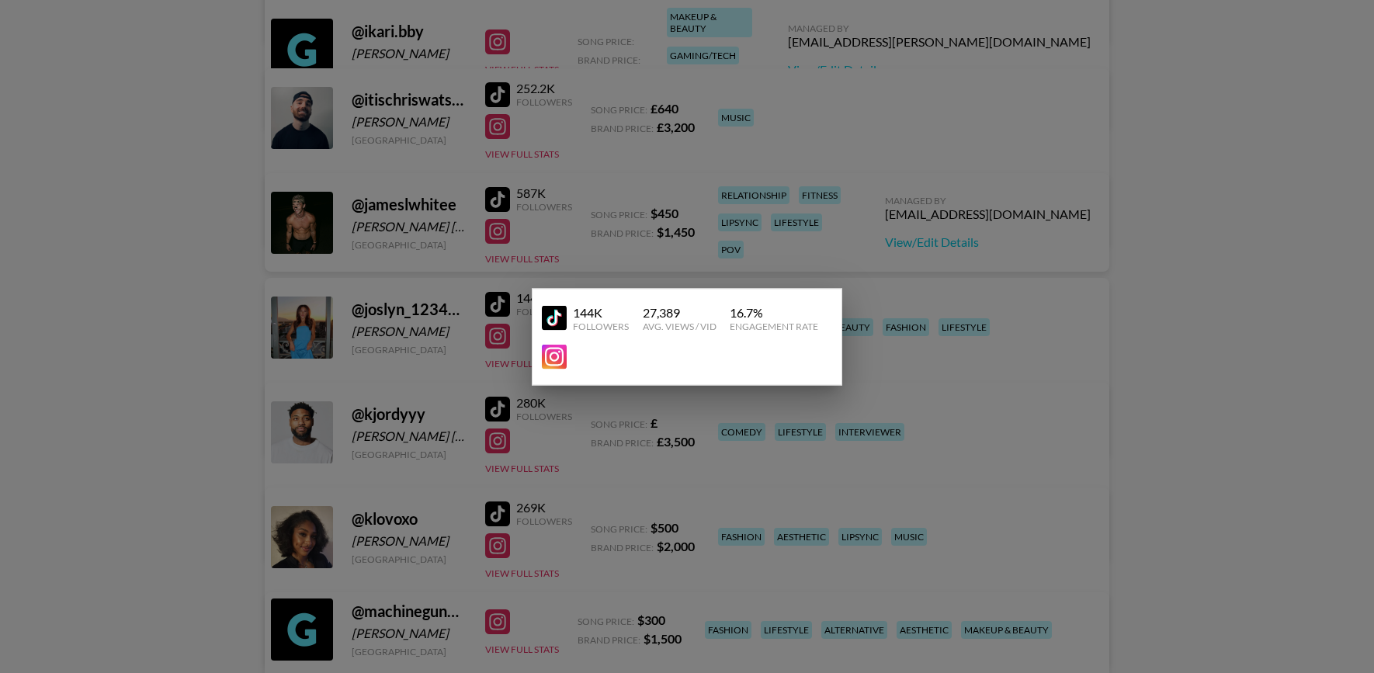
click at [1132, 224] on div at bounding box center [687, 336] width 1374 height 673
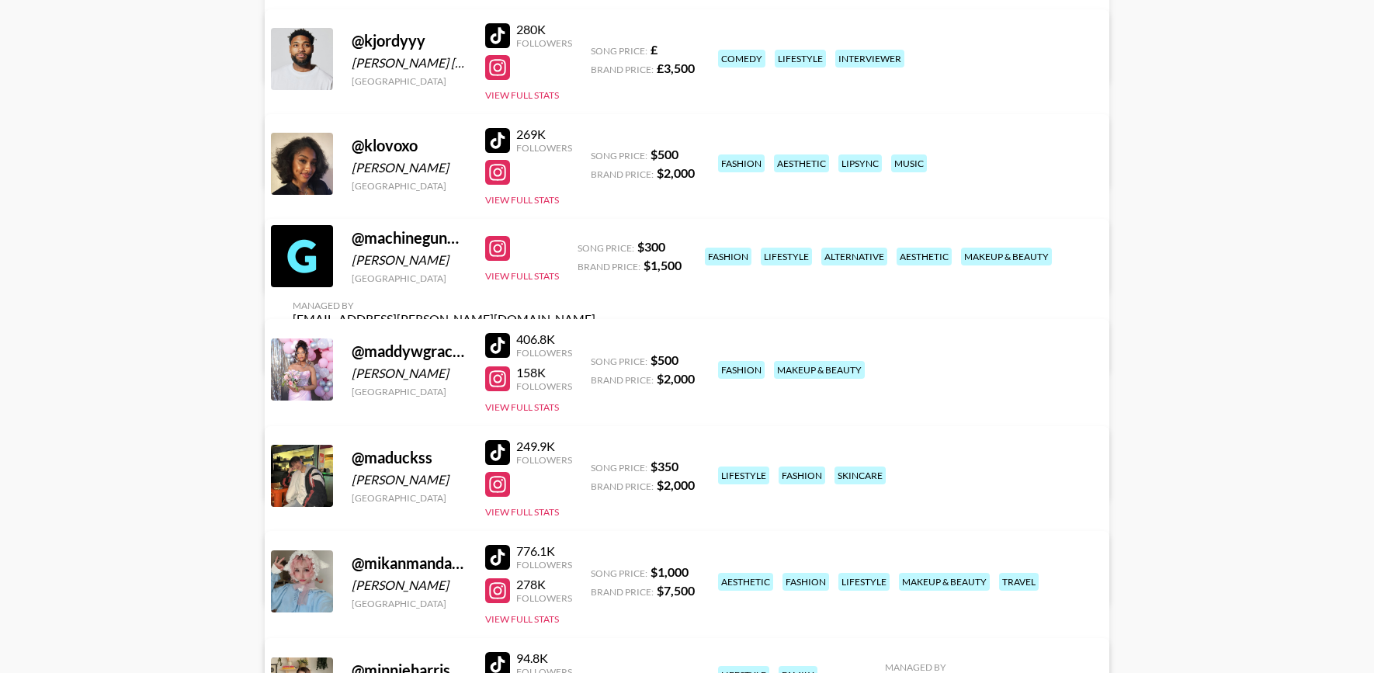
scroll to position [1792, 0]
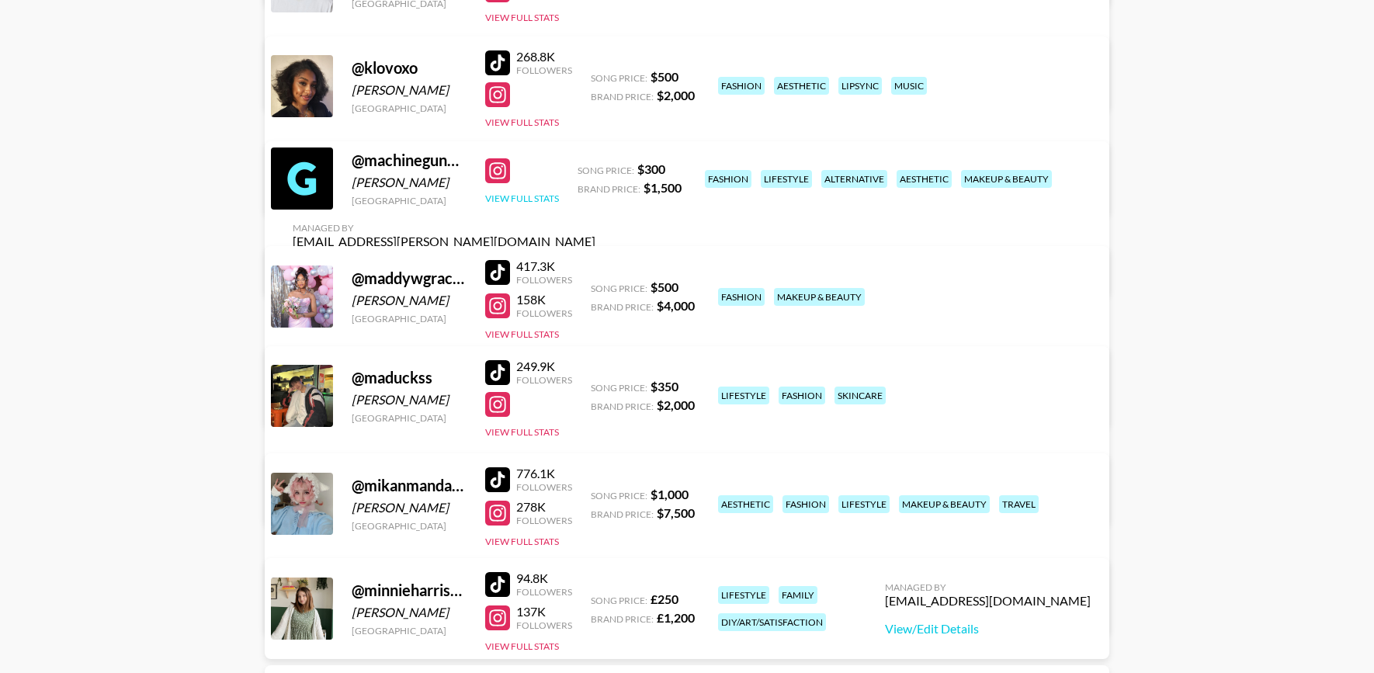
click at [536, 204] on button "View Full Stats" at bounding box center [522, 199] width 74 height 12
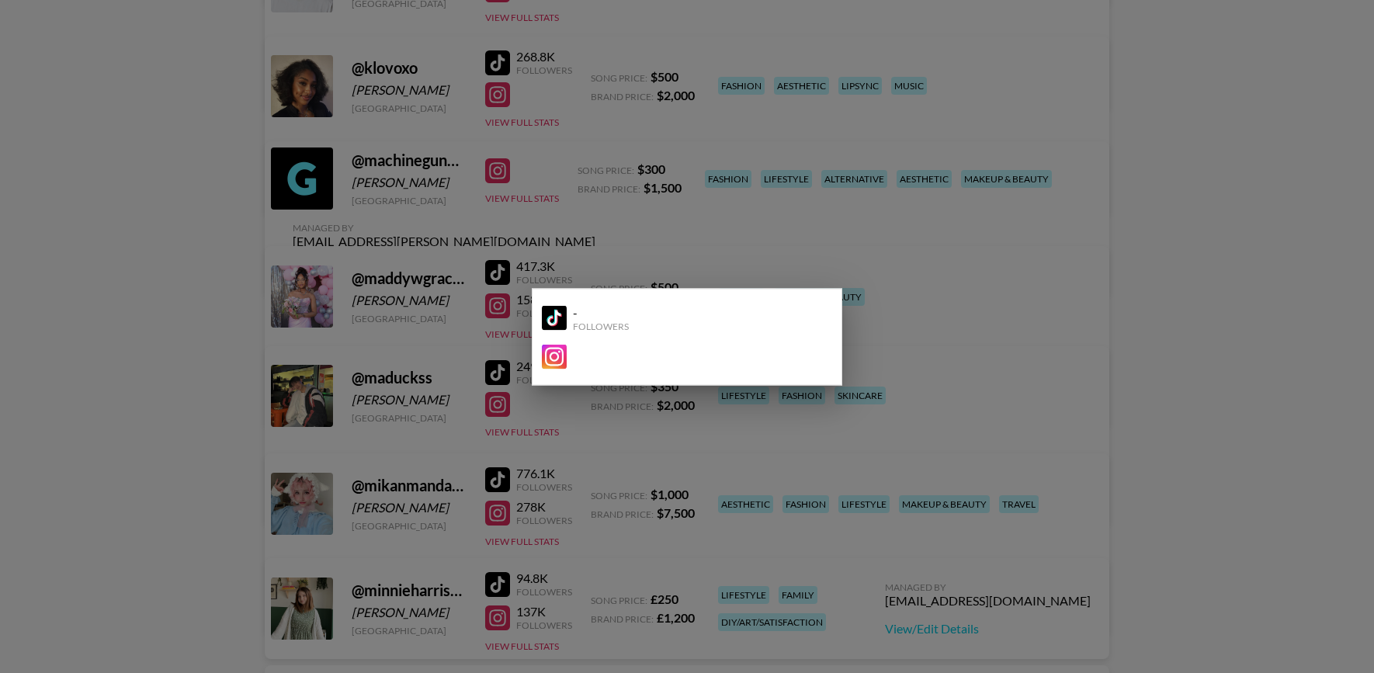
click at [536, 196] on div at bounding box center [687, 336] width 1374 height 673
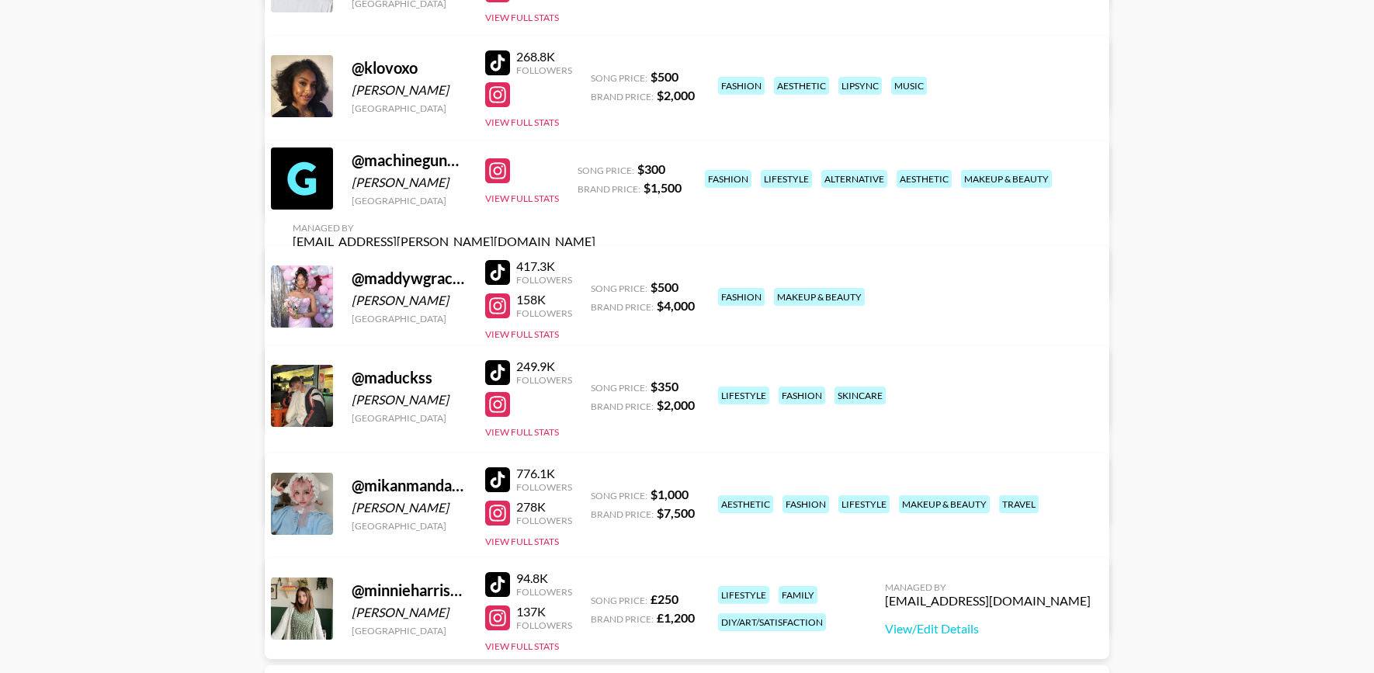
click at [595, 262] on link "View/Edit Details" at bounding box center [444, 270] width 303 height 16
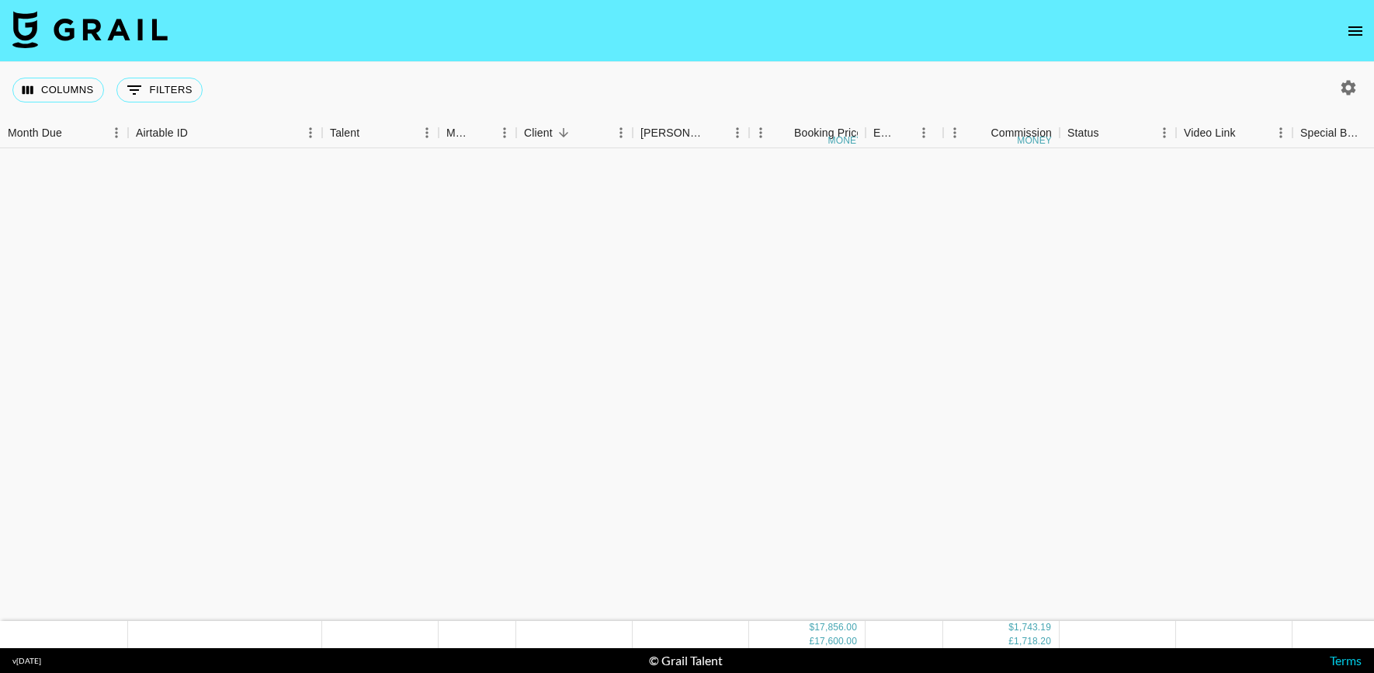
scroll to position [692, 0]
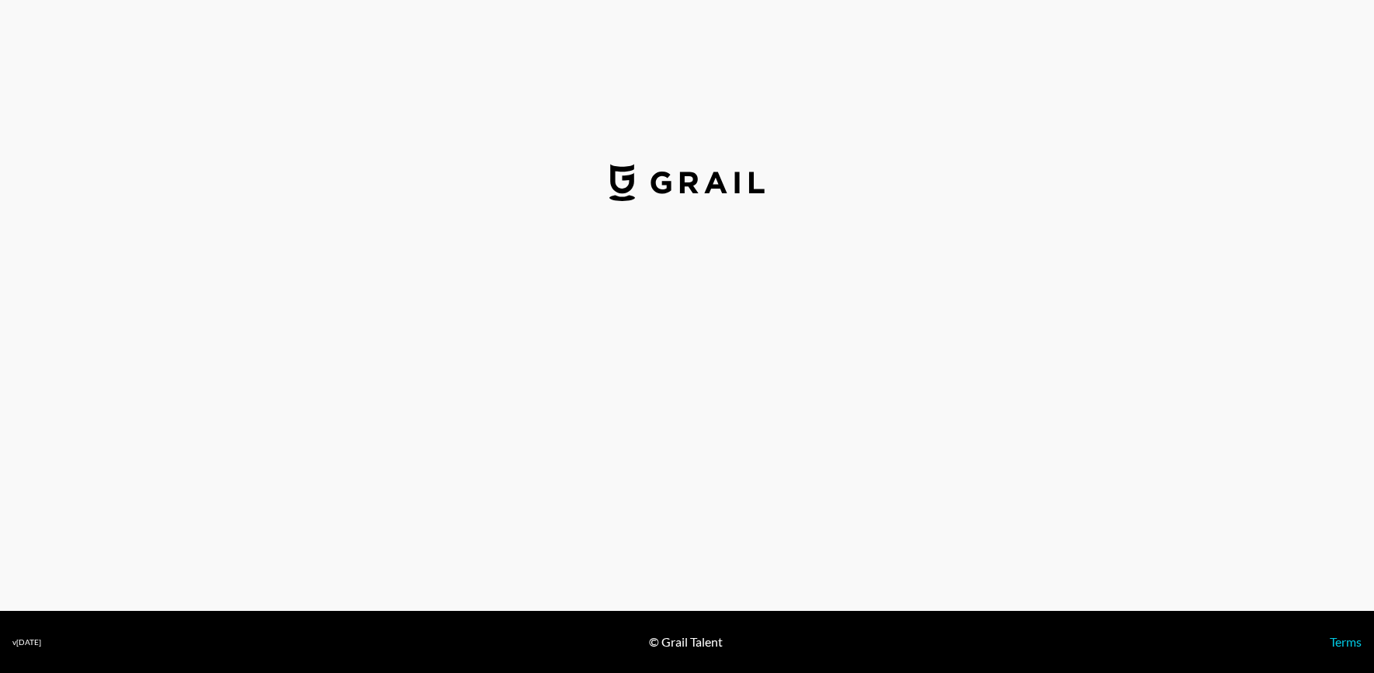
select select "USD"
